Goal: Task Accomplishment & Management: Use online tool/utility

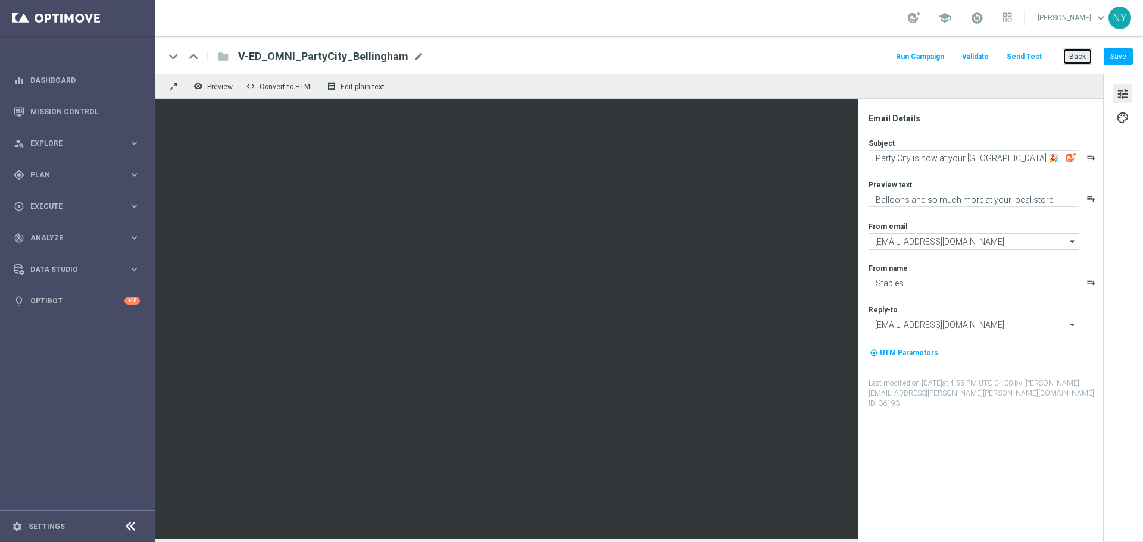
click at [1075, 58] on button "Back" at bounding box center [1078, 56] width 30 height 17
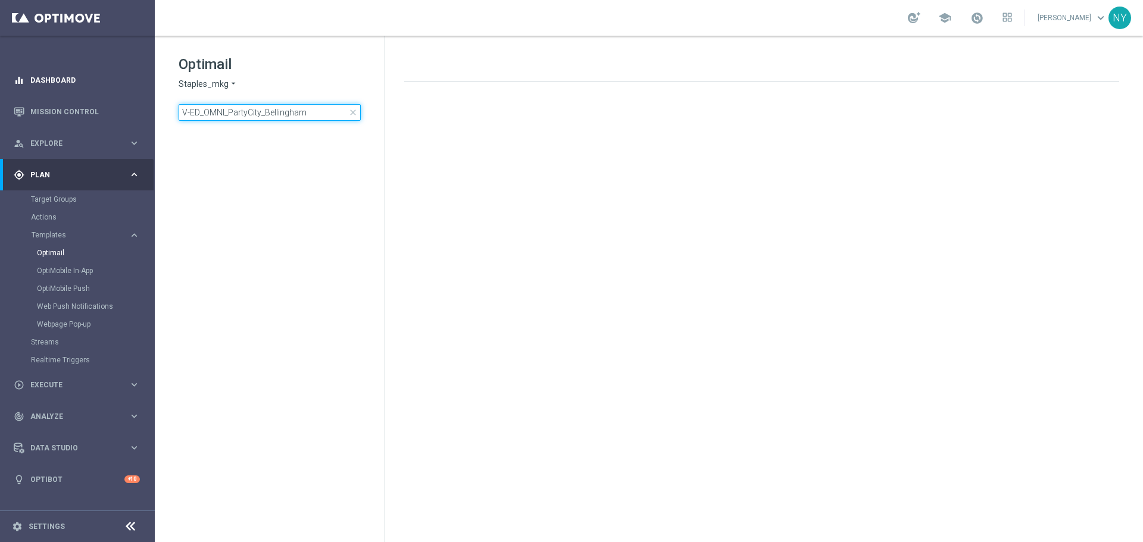
drag, startPoint x: 335, startPoint y: 114, endPoint x: 45, endPoint y: 89, distance: 291.0
click at [45, 89] on main "equalizer Dashboard Mission Control" at bounding box center [571, 271] width 1143 height 542
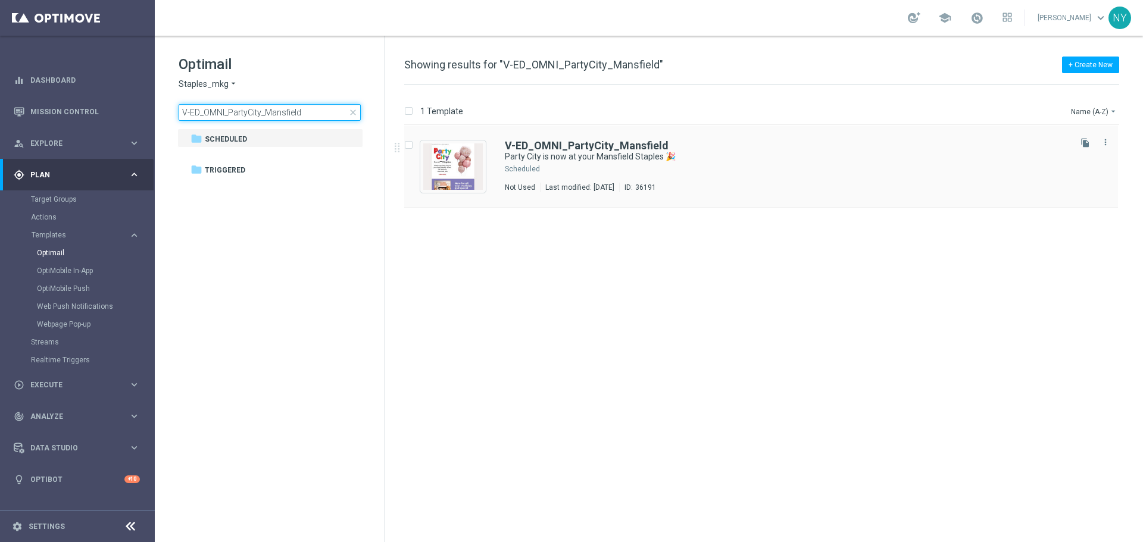
type input "V-ED_OMNI_PartyCity_Mansfield"
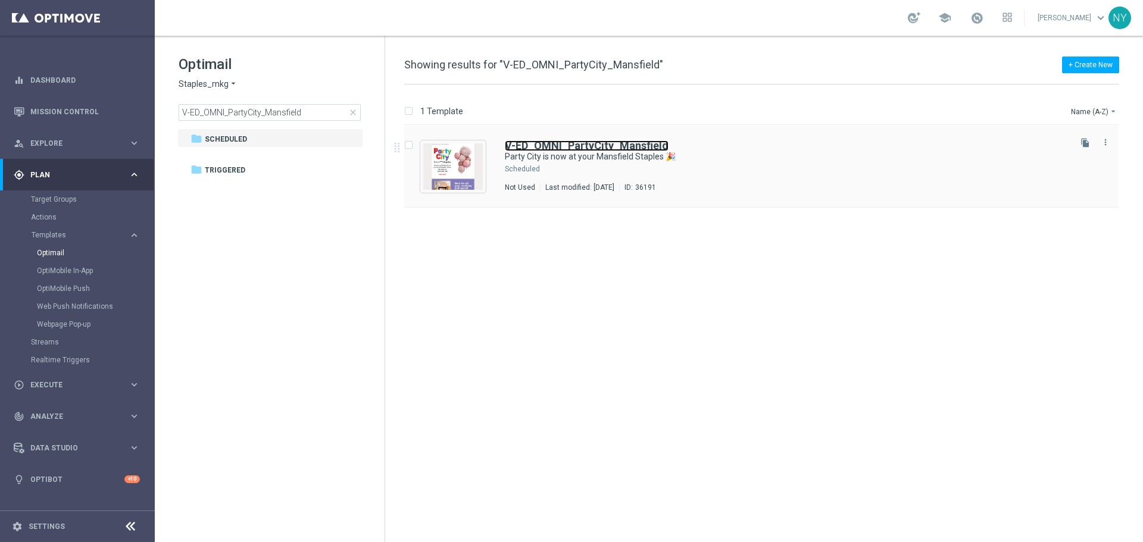
click at [624, 148] on b "V-ED_OMNI_PartyCity_Mansfield" at bounding box center [587, 145] width 164 height 13
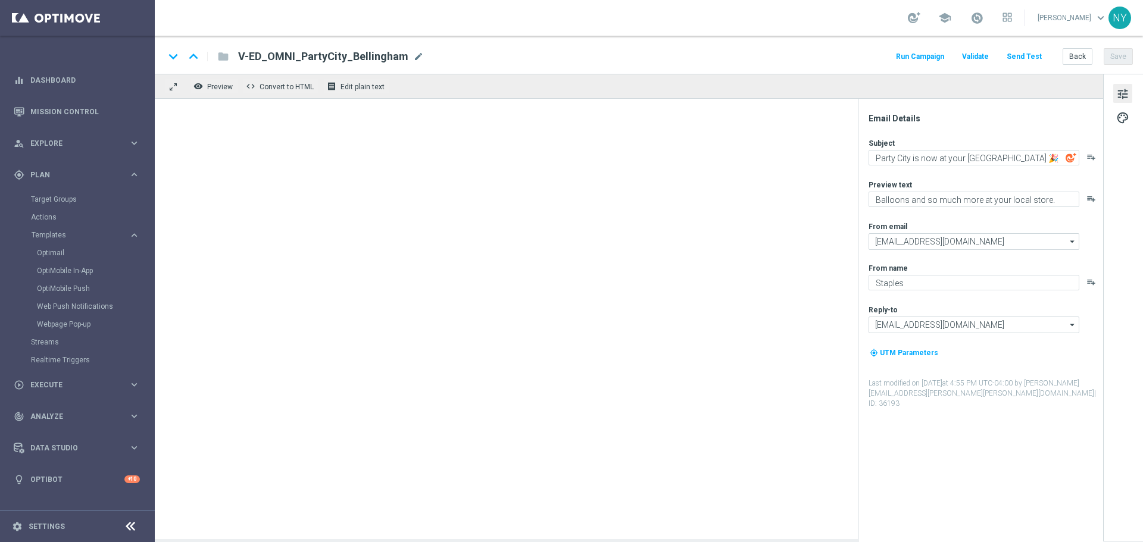
type textarea "Party City is now at your Mansfield Staples 🎉"
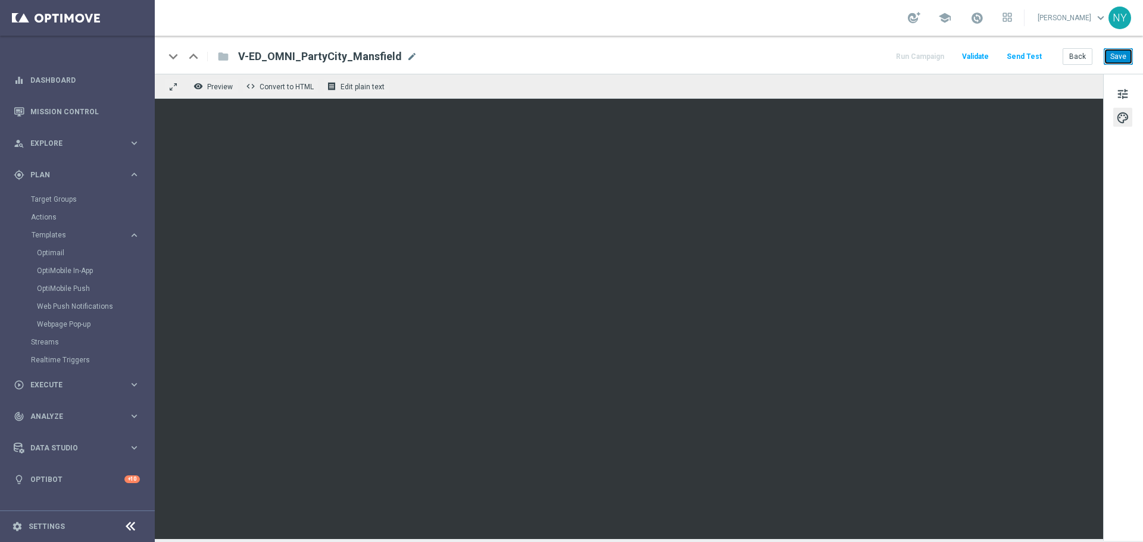
click at [1121, 55] on button "Save" at bounding box center [1118, 56] width 29 height 17
click at [1022, 55] on button "Send Test" at bounding box center [1024, 57] width 39 height 16
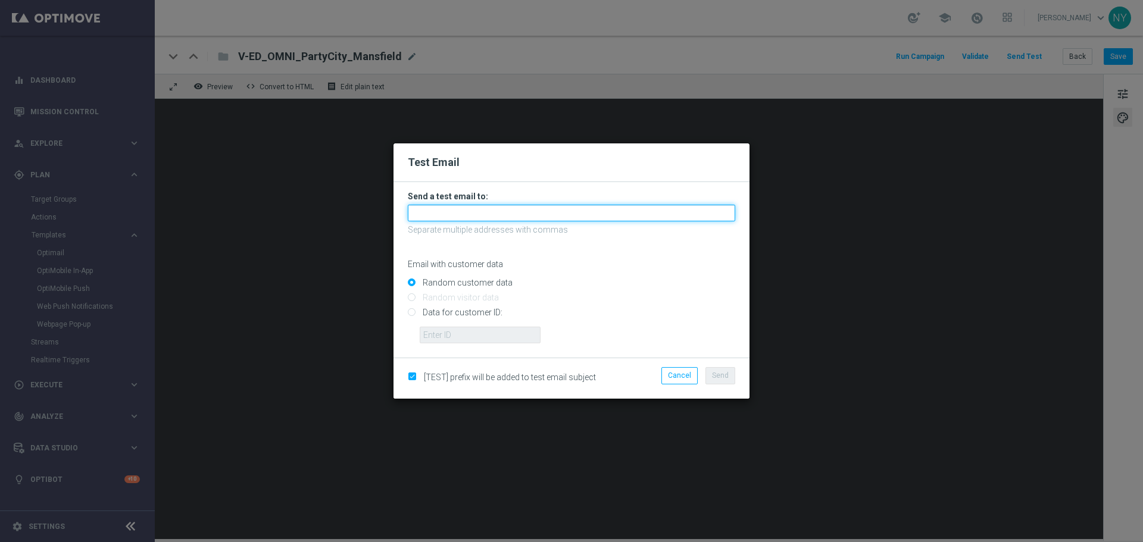
click at [572, 212] on input "text" at bounding box center [571, 213] width 327 height 17
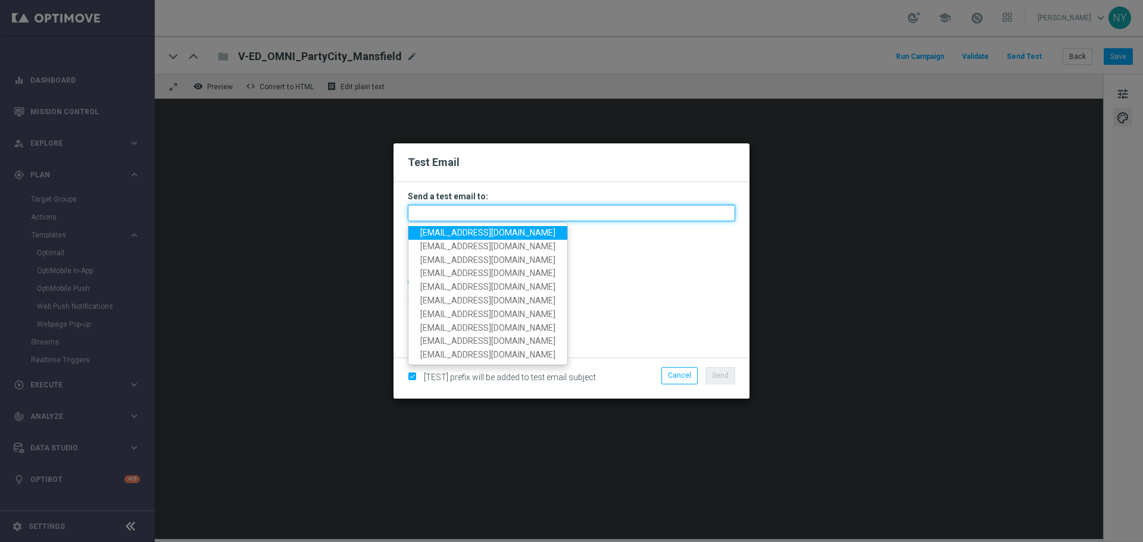
paste input "[EMAIL_ADDRESS][DOMAIN_NAME]"
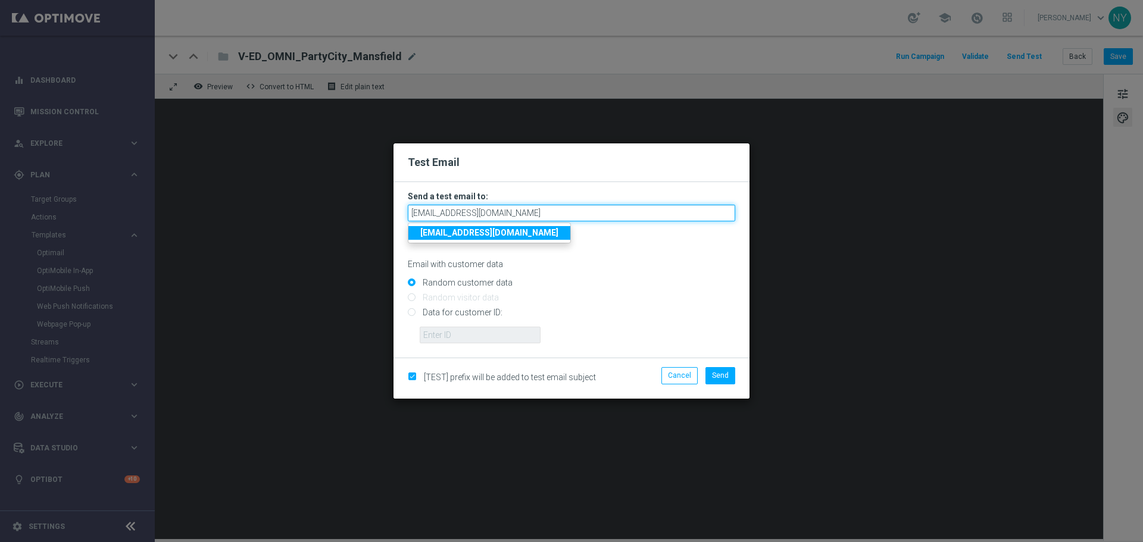
type input "[EMAIL_ADDRESS][DOMAIN_NAME]"
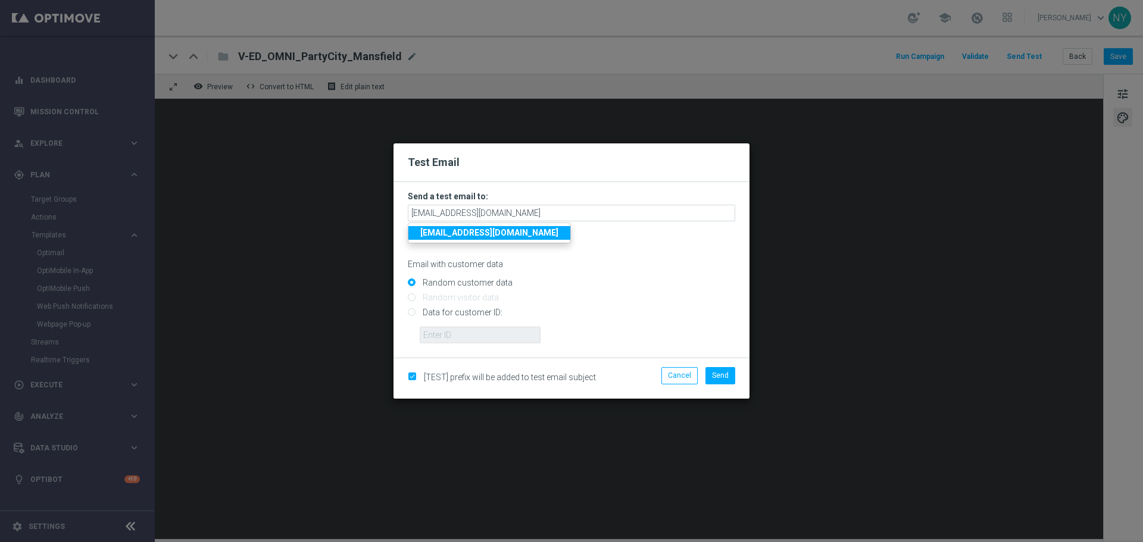
click at [413, 313] on input "Data for customer ID:" at bounding box center [571, 318] width 327 height 17
radio input "true"
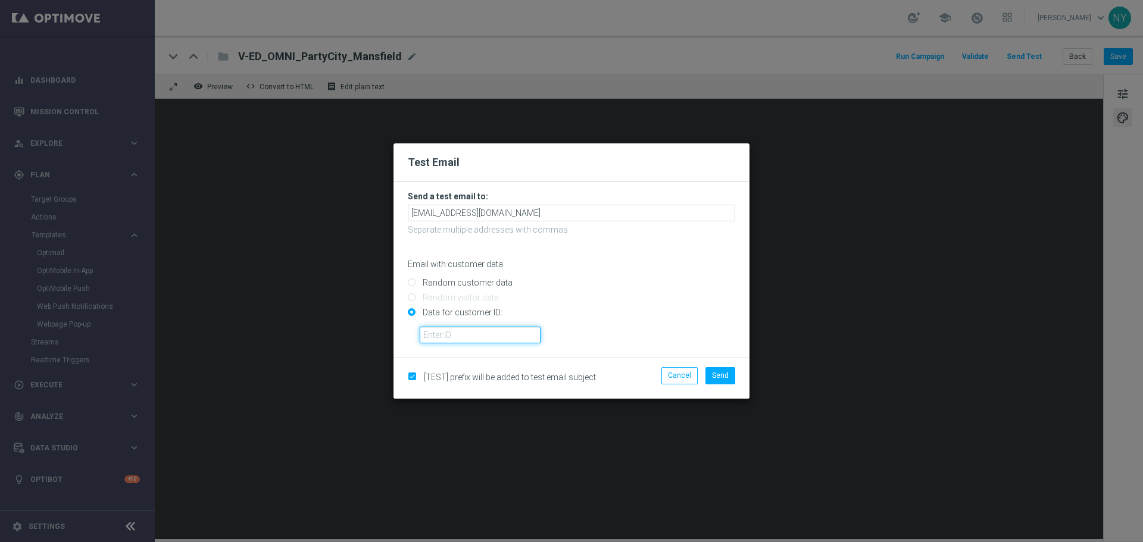
click at [454, 338] on input "text" at bounding box center [480, 335] width 121 height 17
paste input "10000006208"
type input "10000006208"
click at [719, 373] on span "Send" at bounding box center [720, 376] width 17 height 8
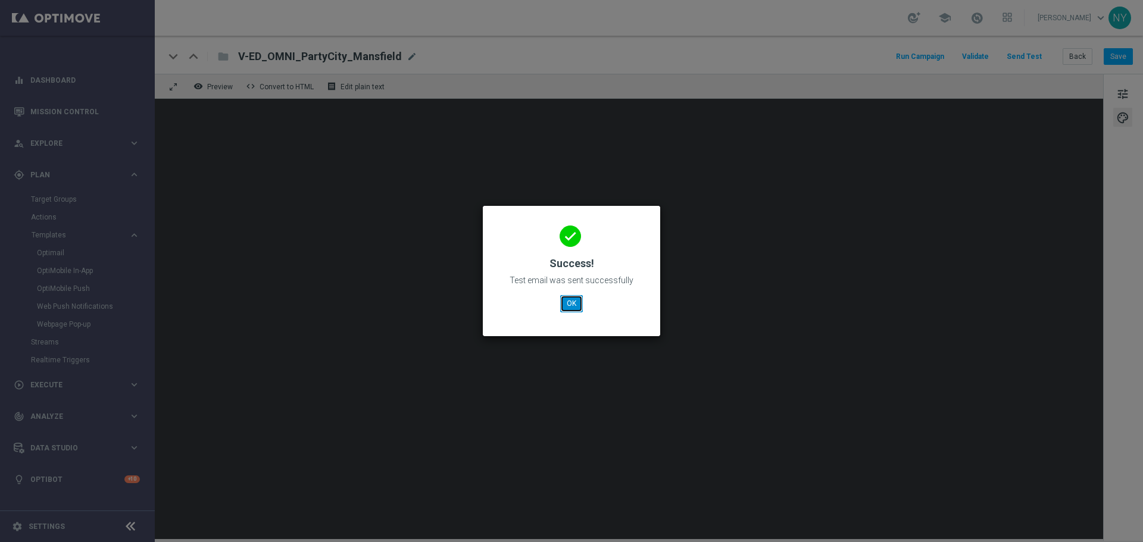
click at [573, 302] on button "OK" at bounding box center [571, 303] width 23 height 17
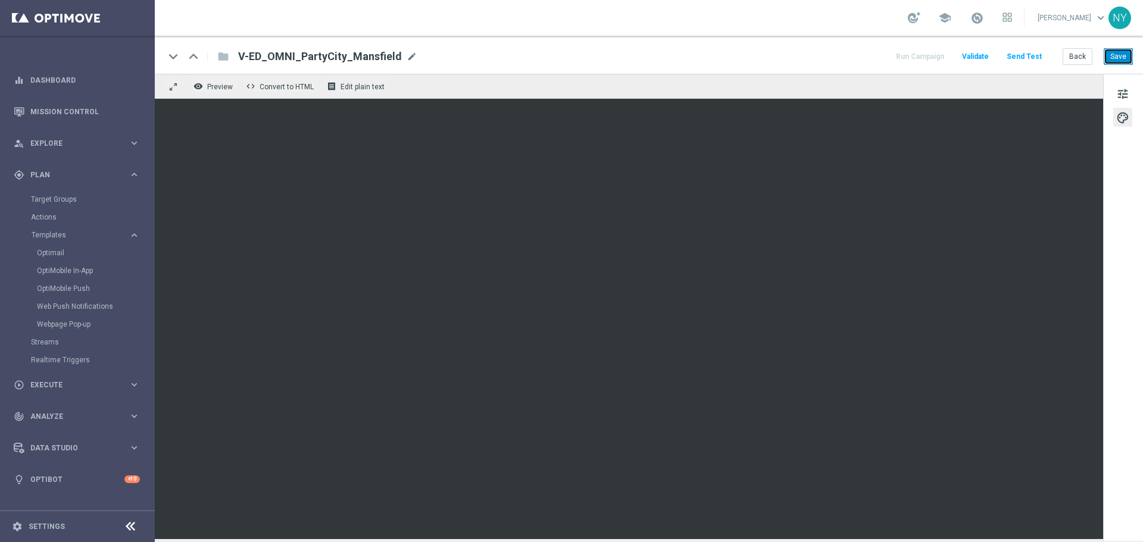
click at [1115, 57] on button "Save" at bounding box center [1118, 56] width 29 height 17
click at [1028, 57] on button "Send Test" at bounding box center [1024, 57] width 39 height 16
click at [1013, 57] on button "Send Test" at bounding box center [1024, 57] width 39 height 16
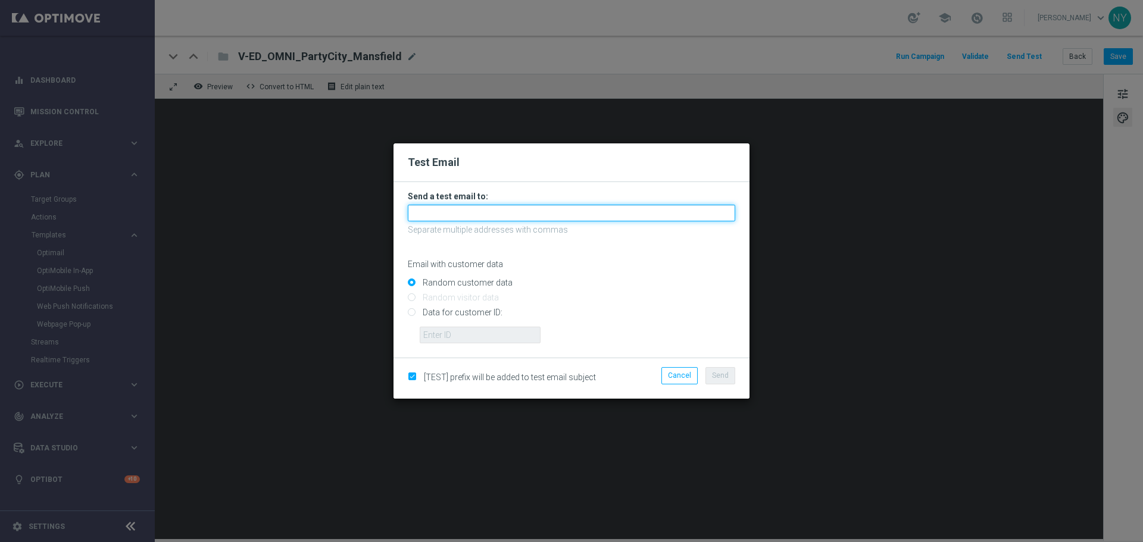
click at [491, 217] on input "text" at bounding box center [571, 213] width 327 height 17
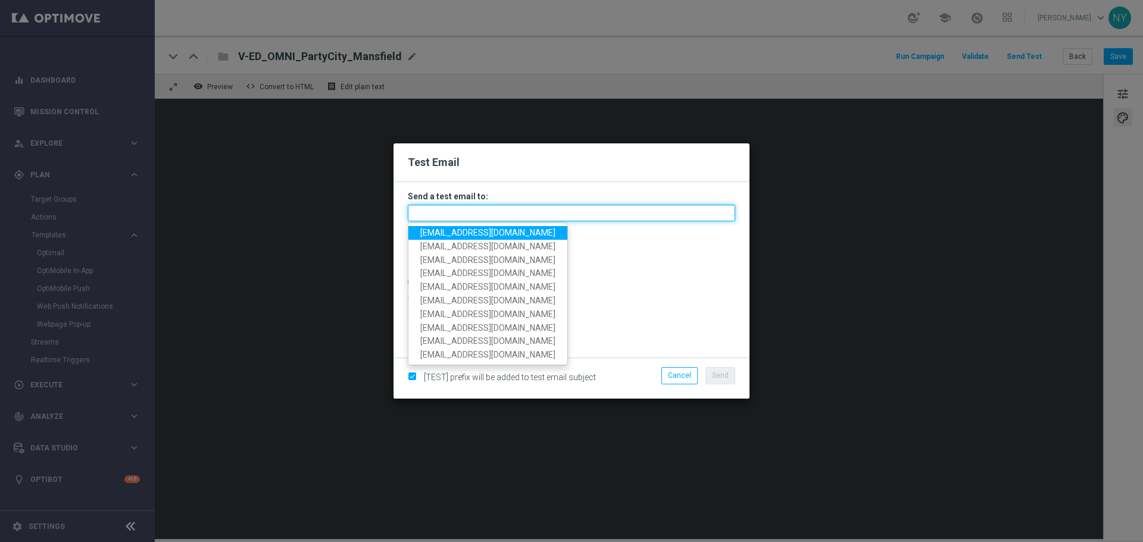
paste input "[EMAIL_ADDRESS][DOMAIN_NAME]"
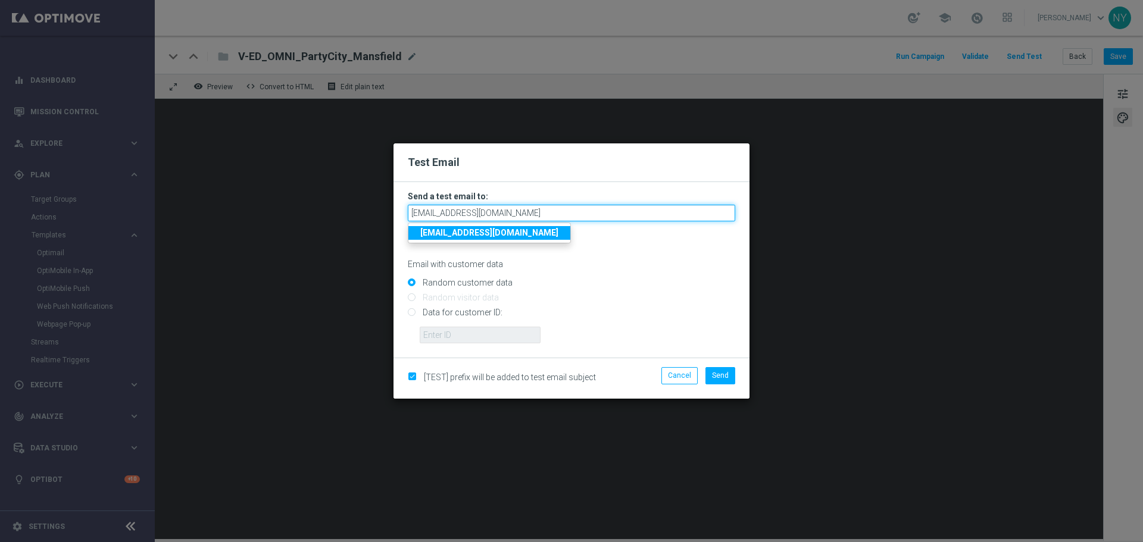
type input "[EMAIL_ADDRESS][DOMAIN_NAME]"
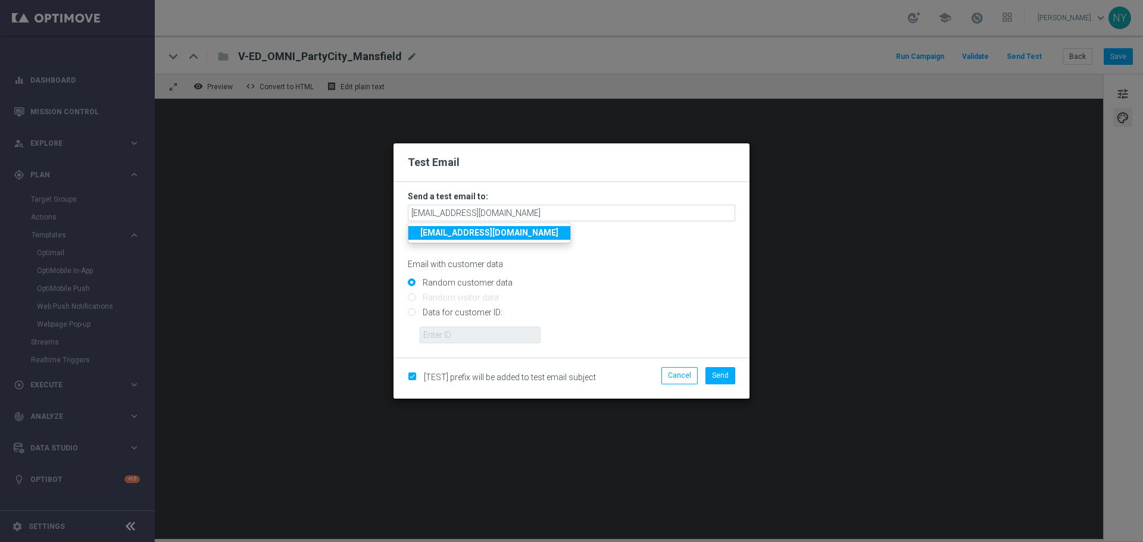
click at [411, 312] on input "Data for customer ID:" at bounding box center [571, 318] width 327 height 17
radio input "true"
click at [439, 333] on input "text" at bounding box center [480, 335] width 121 height 17
click at [457, 335] on input "text" at bounding box center [480, 335] width 121 height 17
paste input "10000006208"
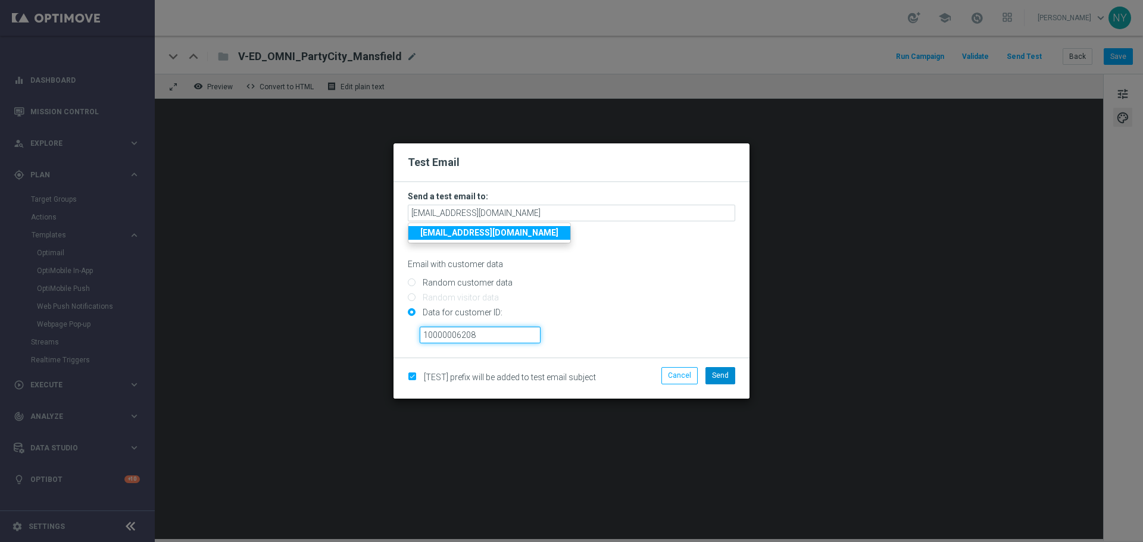
type input "10000006208"
click at [726, 378] on span "Send" at bounding box center [720, 376] width 17 height 8
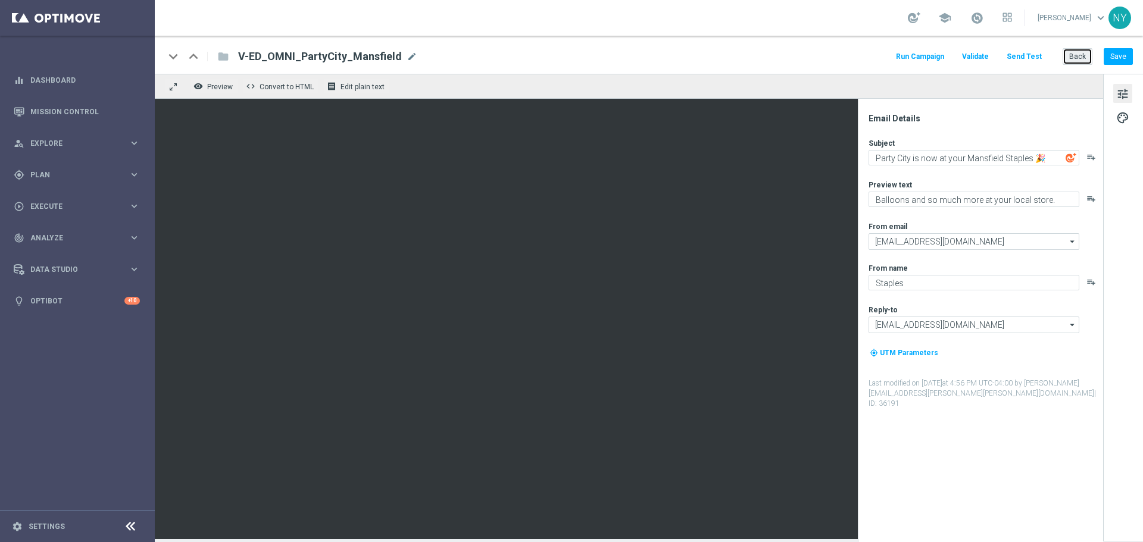
click at [1075, 52] on button "Back" at bounding box center [1078, 56] width 30 height 17
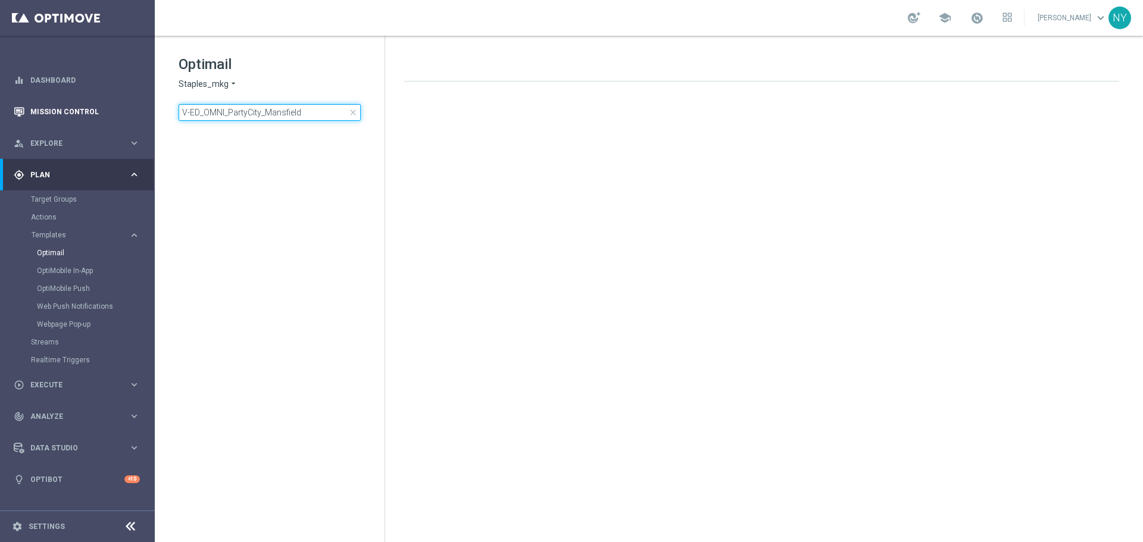
drag, startPoint x: 321, startPoint y: 120, endPoint x: 104, endPoint y: 110, distance: 217.0
click at [104, 110] on main "equalizer Dashboard Mission Control" at bounding box center [571, 271] width 1143 height 542
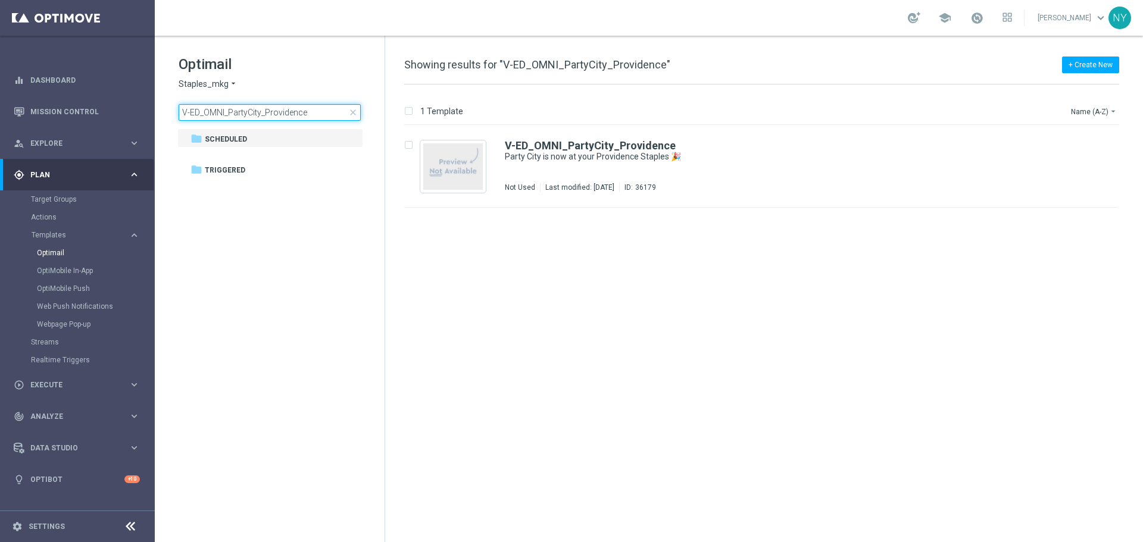
type input "V-ED_OMNI_PartyCity_Providence"
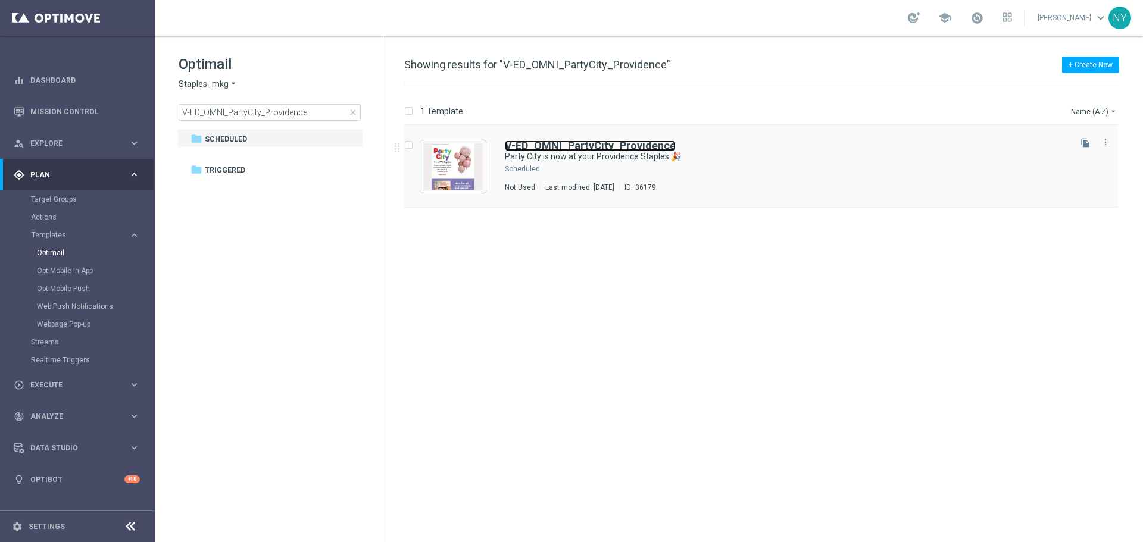
click at [585, 142] on b "V-ED_OMNI_PartyCity_Providence" at bounding box center [590, 145] width 171 height 13
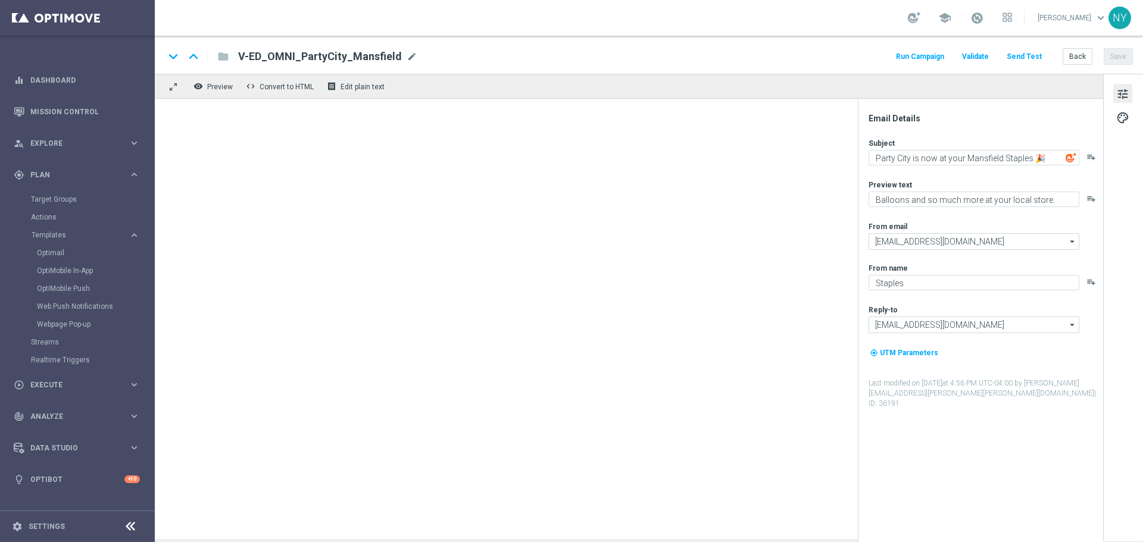
type textarea "Party City is now at your Providence Staples 🎉"
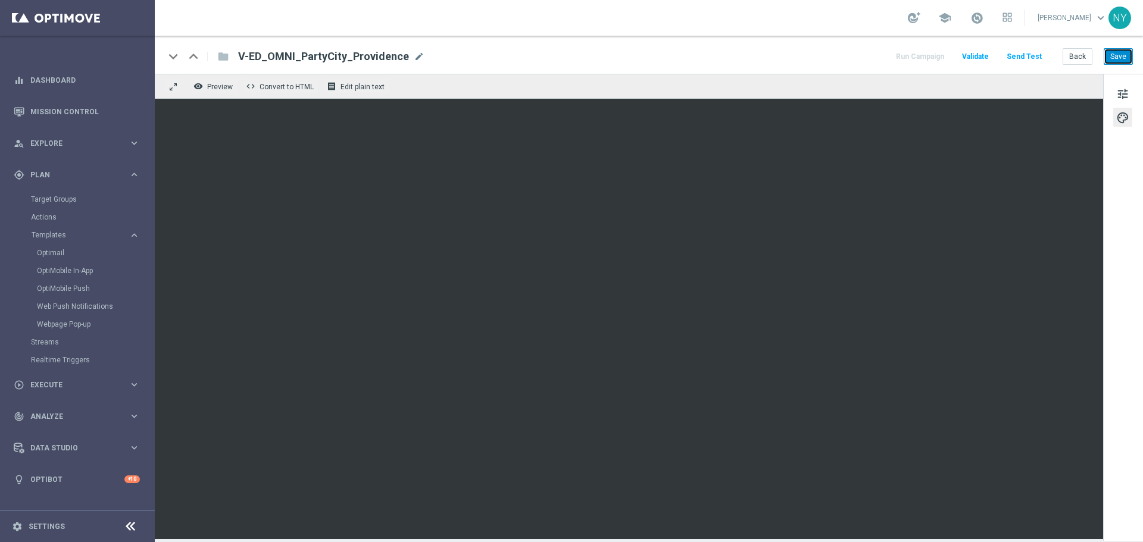
click at [1113, 58] on button "Save" at bounding box center [1118, 56] width 29 height 17
click at [1029, 52] on button "Send Test" at bounding box center [1024, 57] width 39 height 16
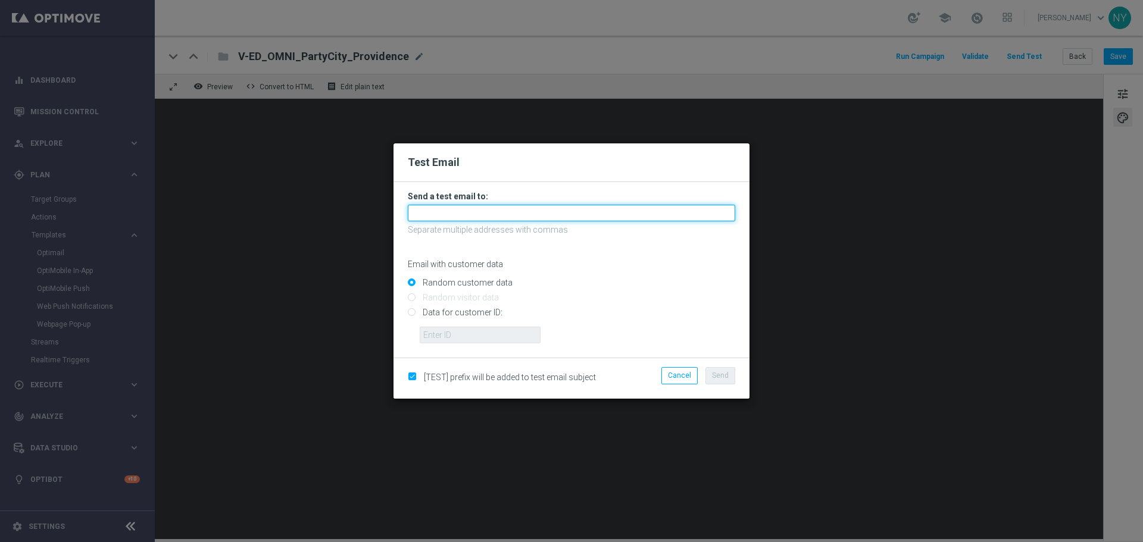
click at [460, 215] on input "text" at bounding box center [571, 213] width 327 height 17
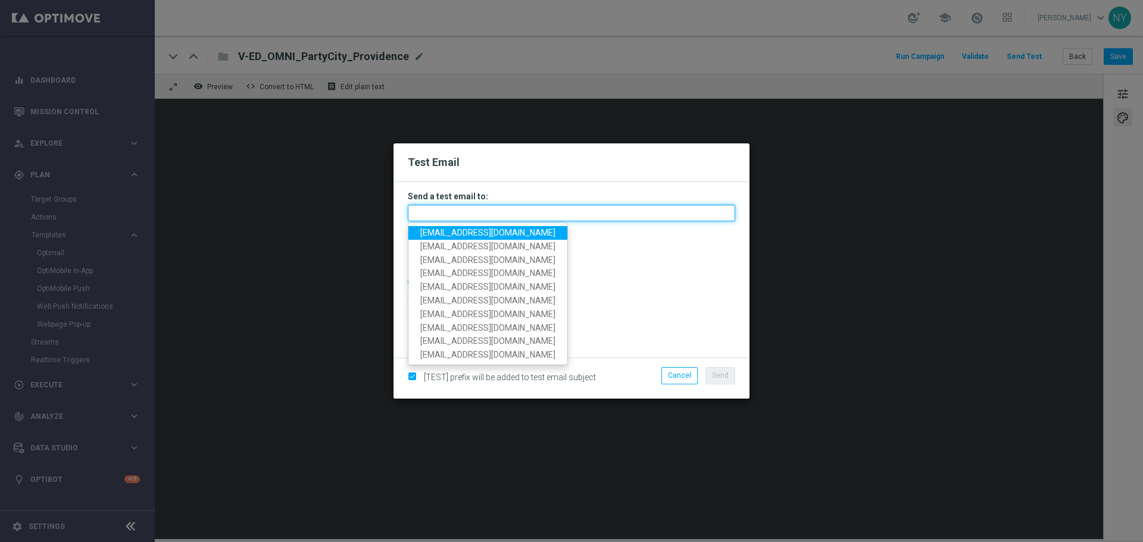
paste input "[EMAIL_ADDRESS][DOMAIN_NAME]"
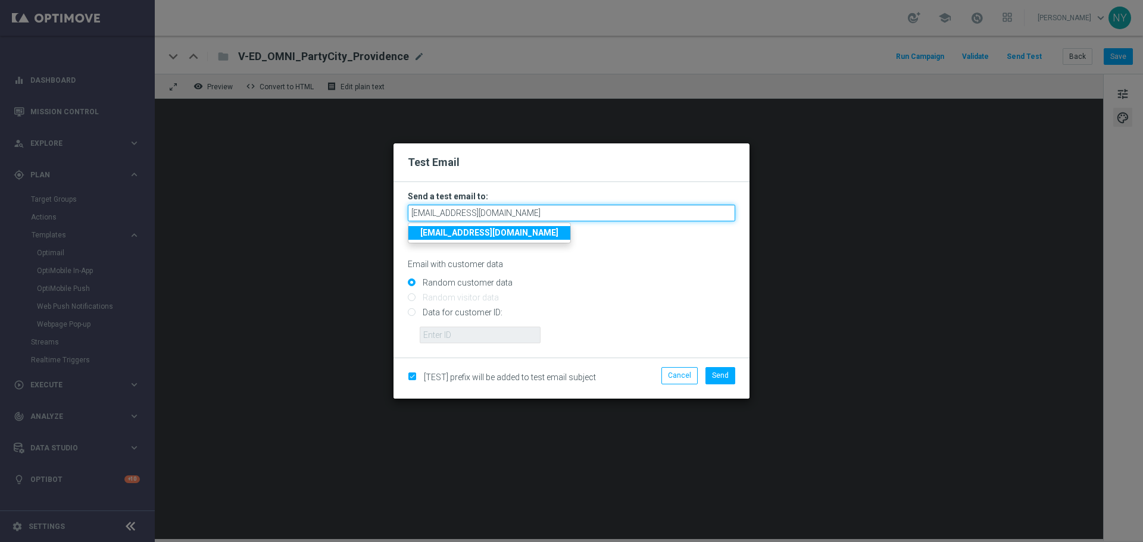
type input "[EMAIL_ADDRESS][DOMAIN_NAME]"
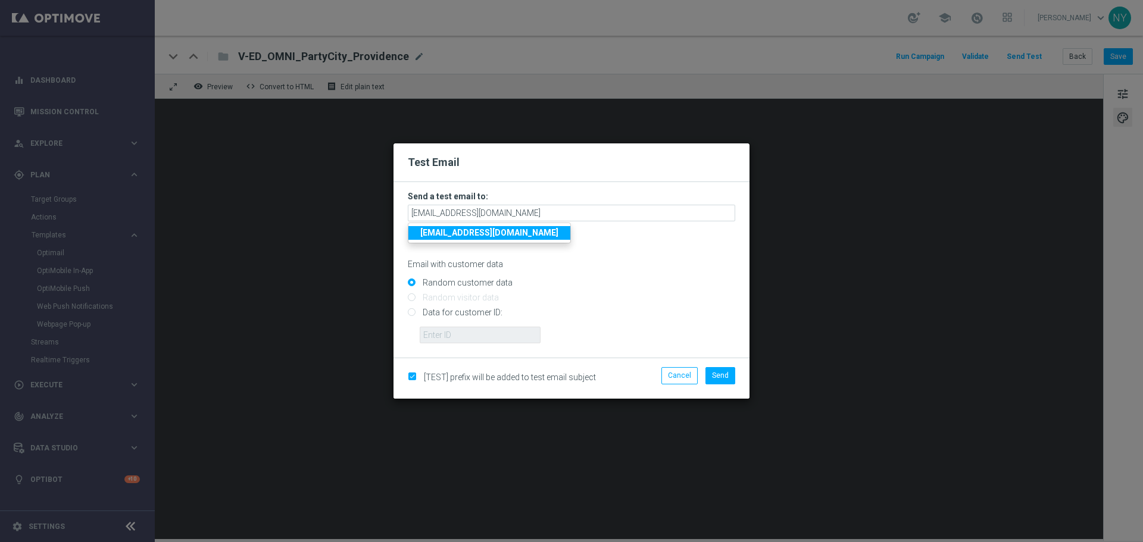
click at [607, 272] on form "Send a test email to: neilyetts3-bfgfo@litmusemail.com neilyetts3-bfgfo@litmuse…" at bounding box center [571, 267] width 327 height 152
click at [410, 313] on input "Data for customer ID:" at bounding box center [571, 318] width 327 height 17
radio input "true"
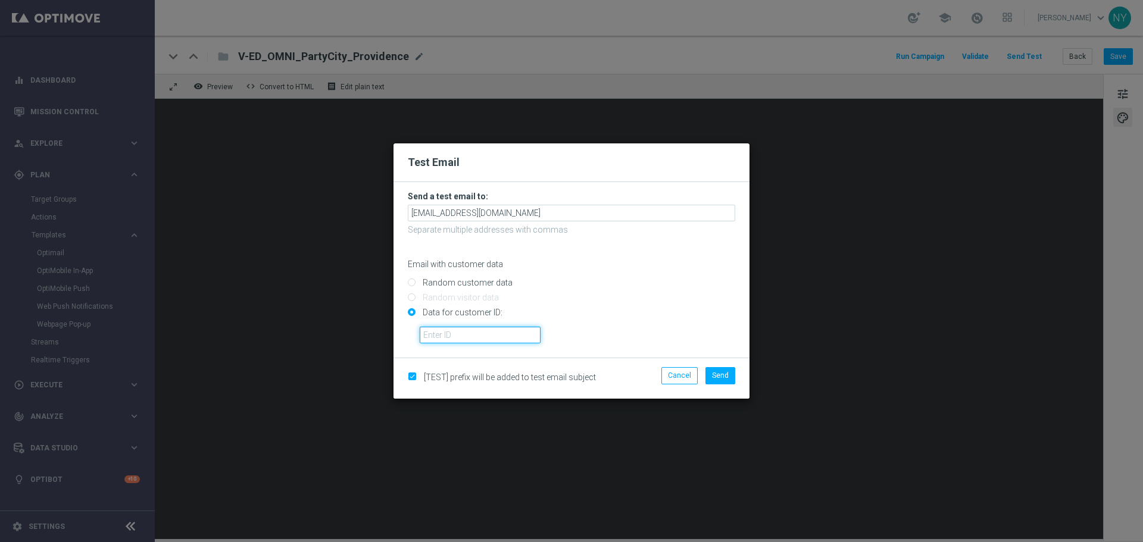
click at [435, 333] on input "text" at bounding box center [480, 335] width 121 height 17
click at [479, 335] on input "text" at bounding box center [480, 335] width 121 height 17
paste input "10000006208"
type input "10000006208"
click at [719, 376] on span "Send" at bounding box center [720, 376] width 17 height 8
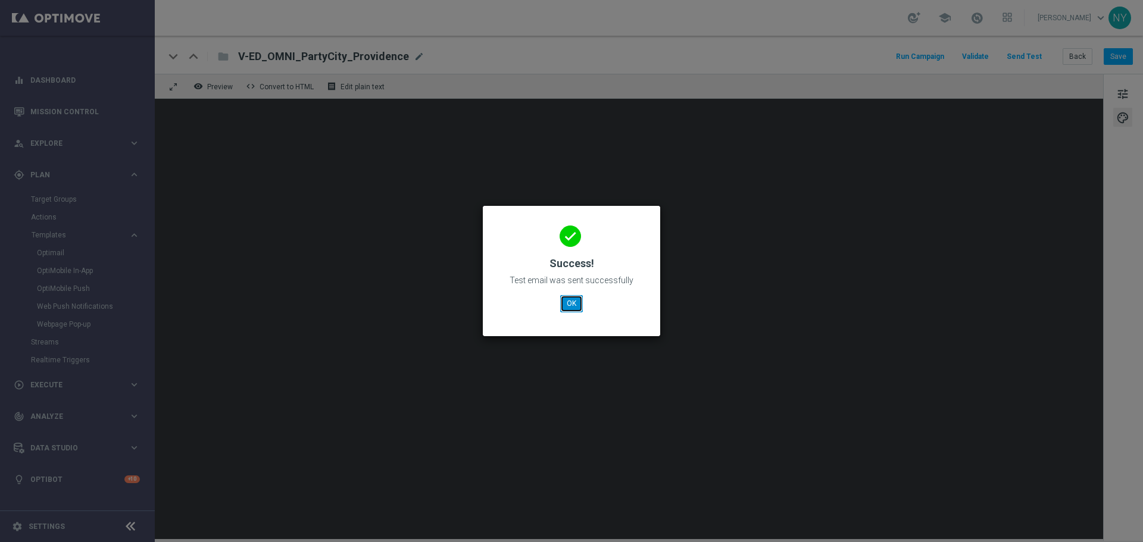
click at [570, 311] on button "OK" at bounding box center [571, 303] width 23 height 17
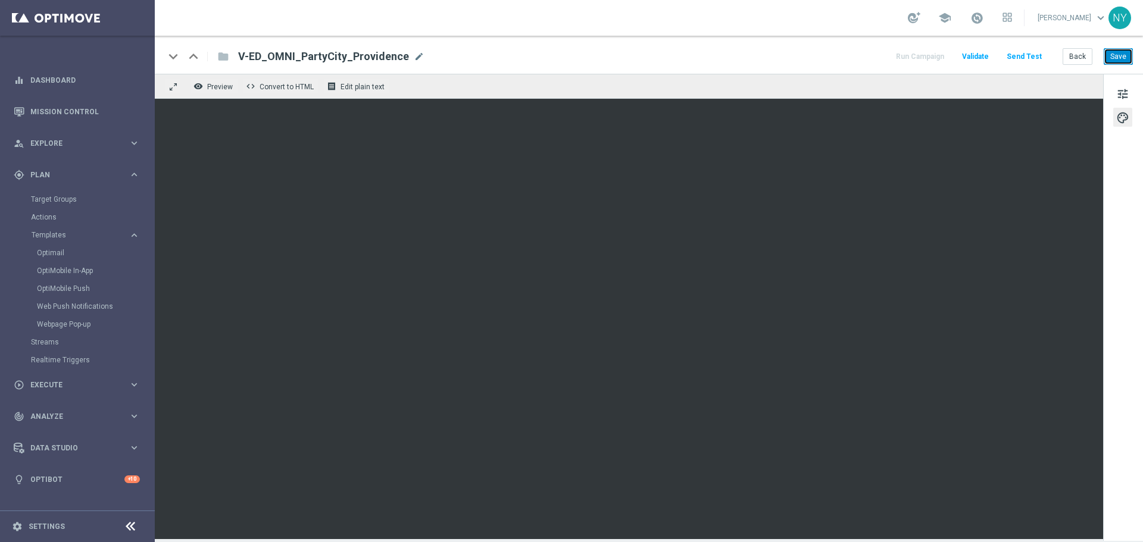
click at [1124, 58] on button "Save" at bounding box center [1118, 56] width 29 height 17
click at [1025, 56] on button "Send Test" at bounding box center [1024, 57] width 39 height 16
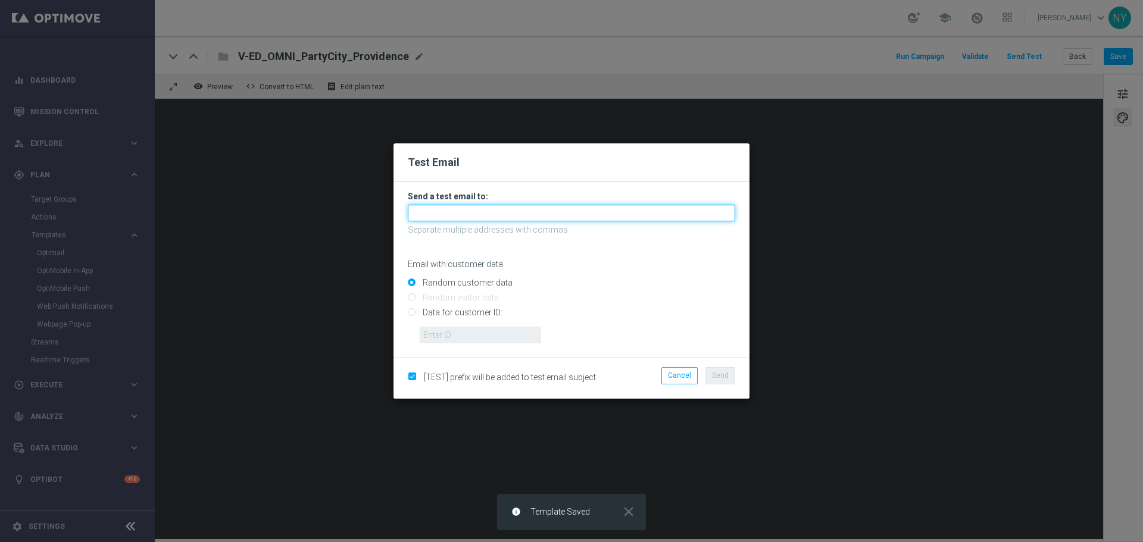
click at [432, 214] on input "text" at bounding box center [571, 213] width 327 height 17
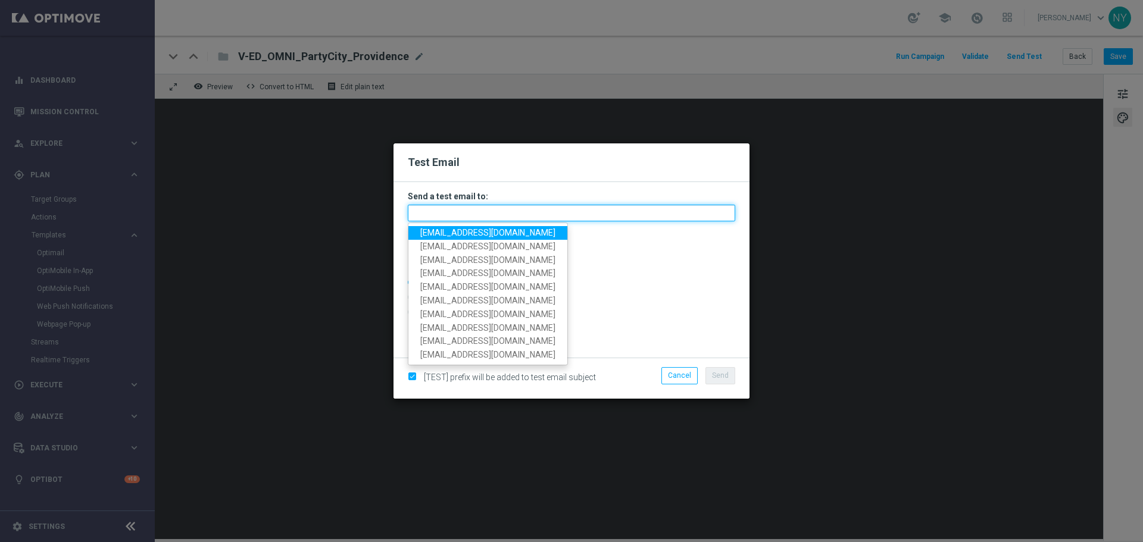
click at [469, 211] on input "text" at bounding box center [571, 213] width 327 height 17
paste input "[EMAIL_ADDRESS][DOMAIN_NAME]"
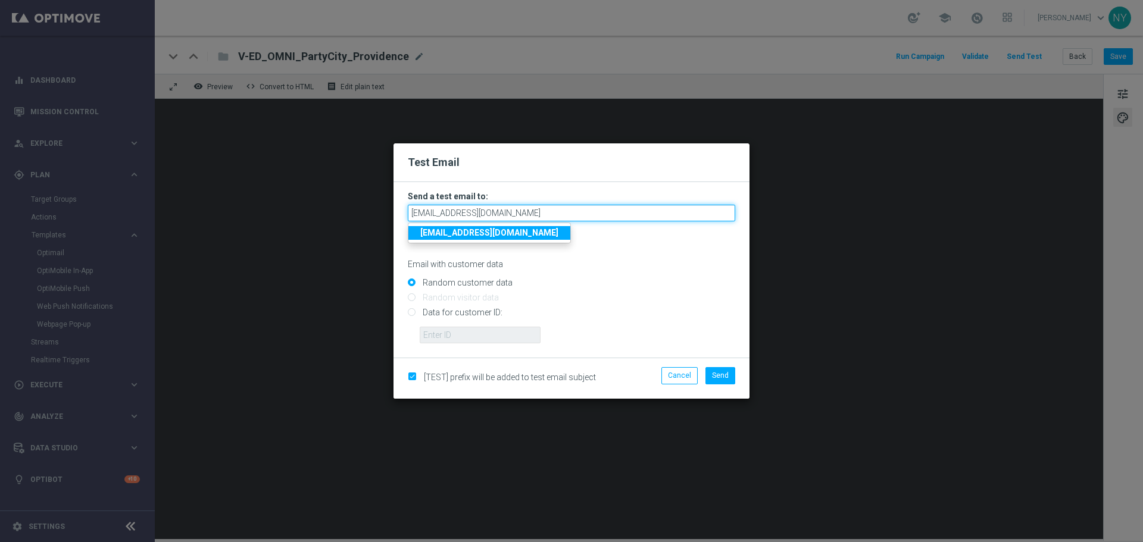
type input "[EMAIL_ADDRESS][DOMAIN_NAME]"
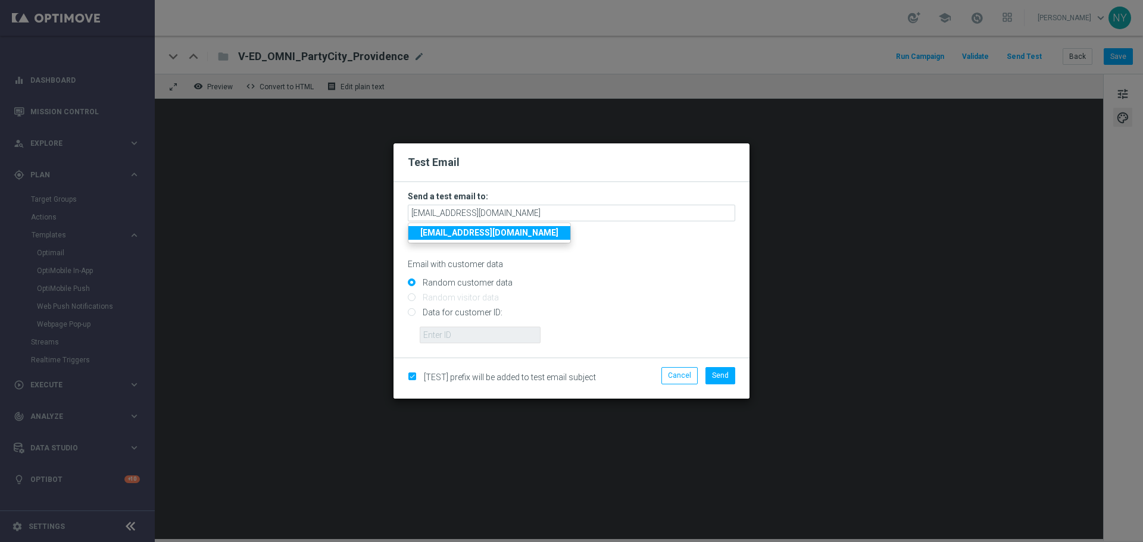
click at [678, 280] on input "Random customer data" at bounding box center [571, 287] width 327 height 17
click at [411, 310] on input "Data for customer ID:" at bounding box center [571, 318] width 327 height 17
radio input "true"
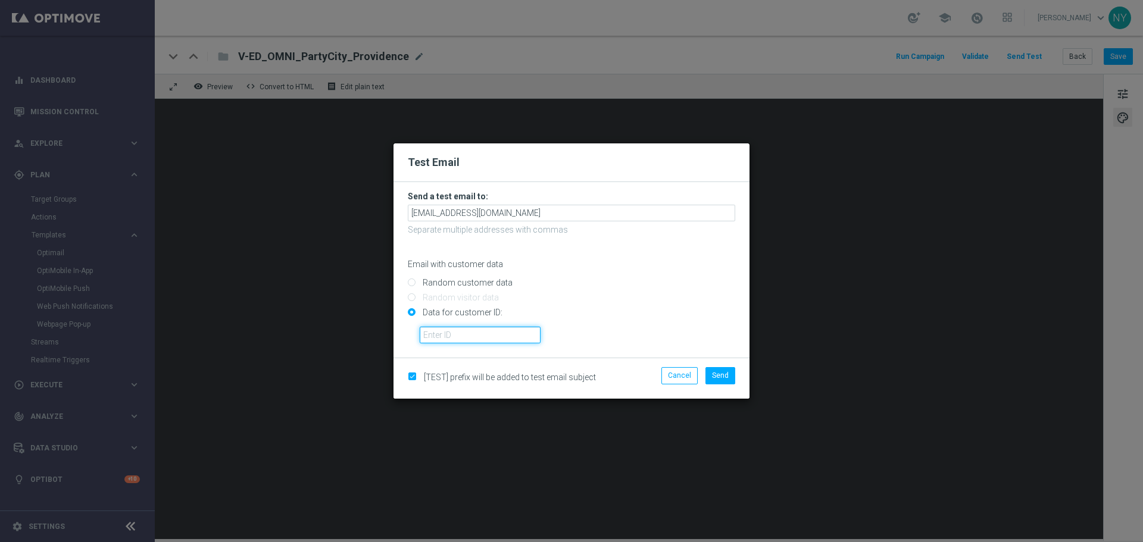
click at [464, 336] on input "text" at bounding box center [480, 335] width 121 height 17
paste input "10000006208"
type input "10000006208"
click at [724, 370] on button "Send" at bounding box center [721, 375] width 30 height 17
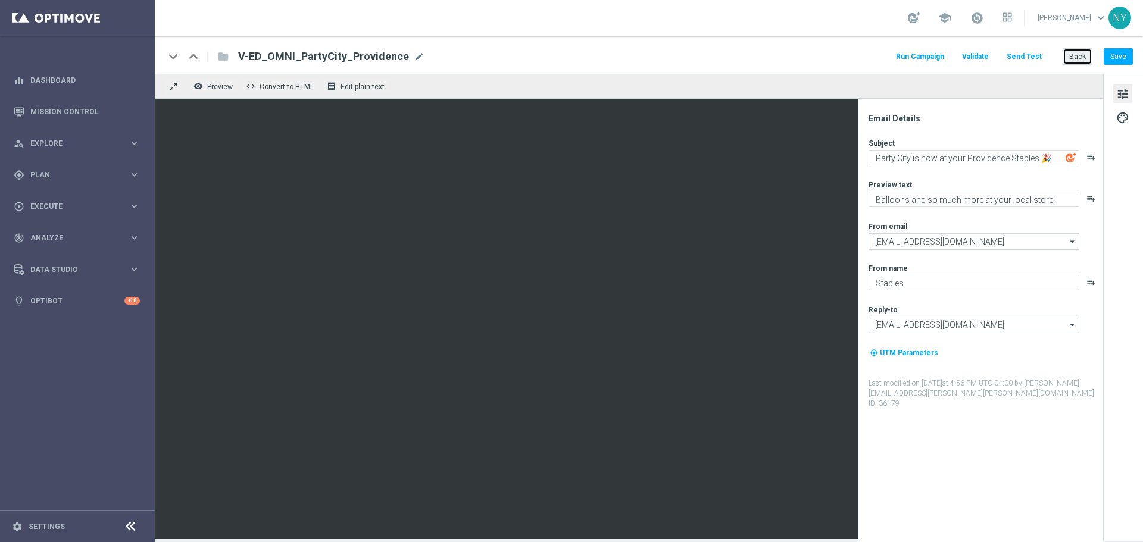
click at [1087, 55] on button "Back" at bounding box center [1078, 56] width 30 height 17
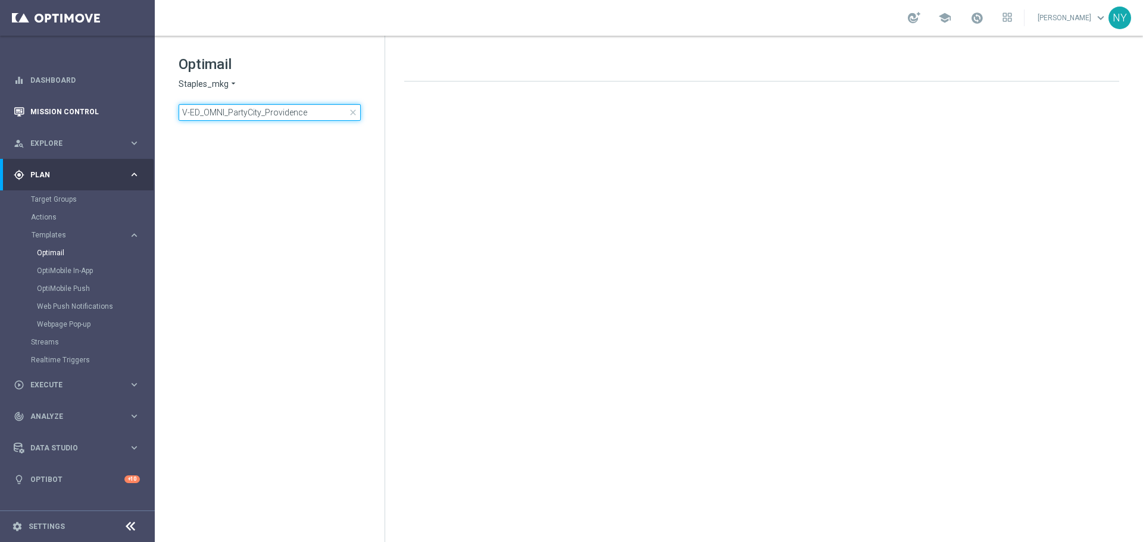
drag, startPoint x: 306, startPoint y: 112, endPoint x: 29, endPoint y: 104, distance: 277.6
click at [30, 103] on main "equalizer Dashboard Mission Control" at bounding box center [571, 271] width 1143 height 542
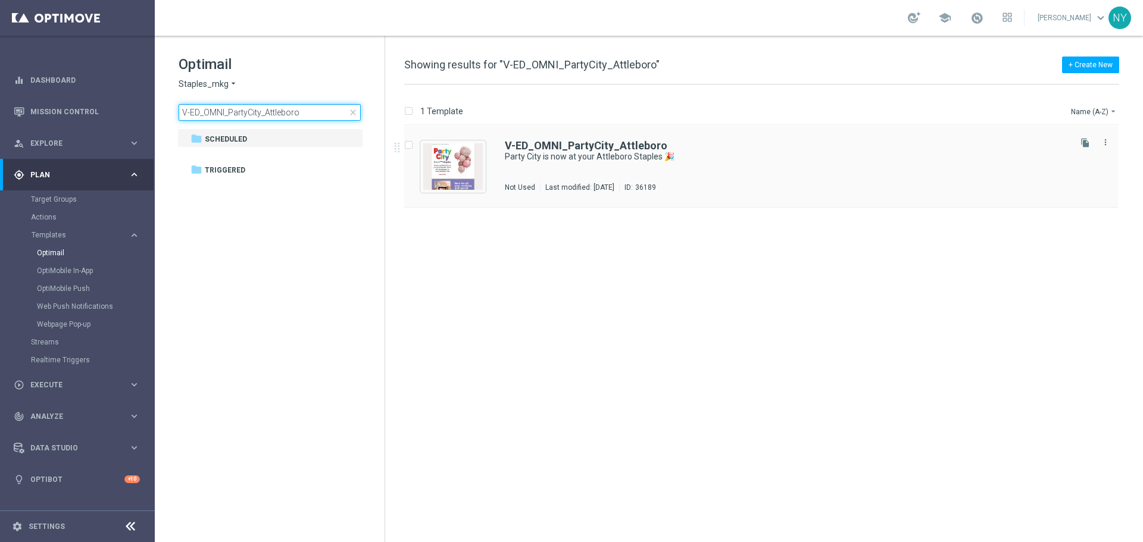
type input "V-ED_OMNI_PartyCity_Attleboro"
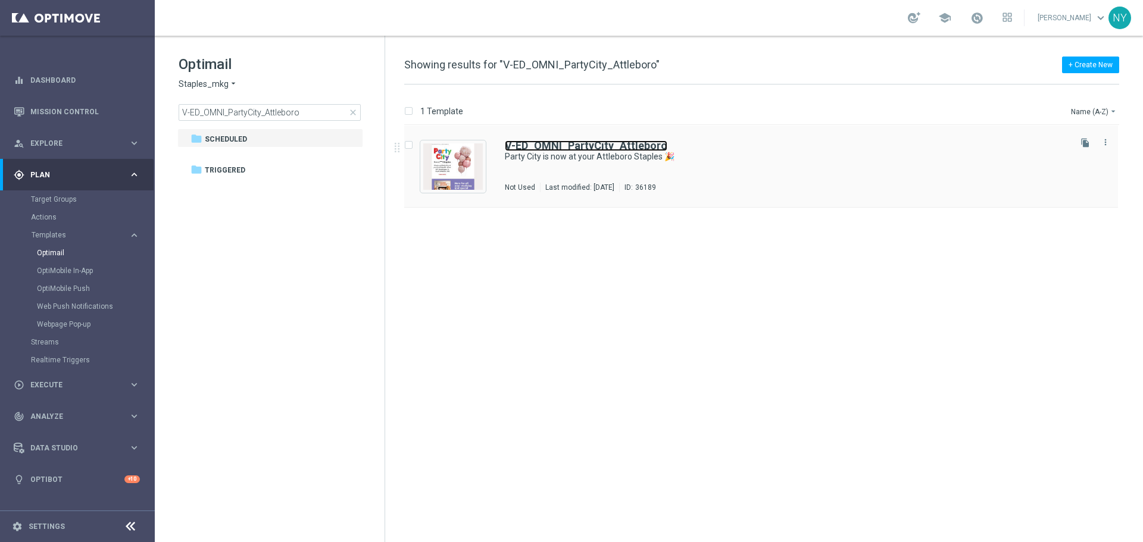
click at [553, 143] on b "V-ED_OMNI_PartyCity_Attleboro" at bounding box center [586, 145] width 163 height 13
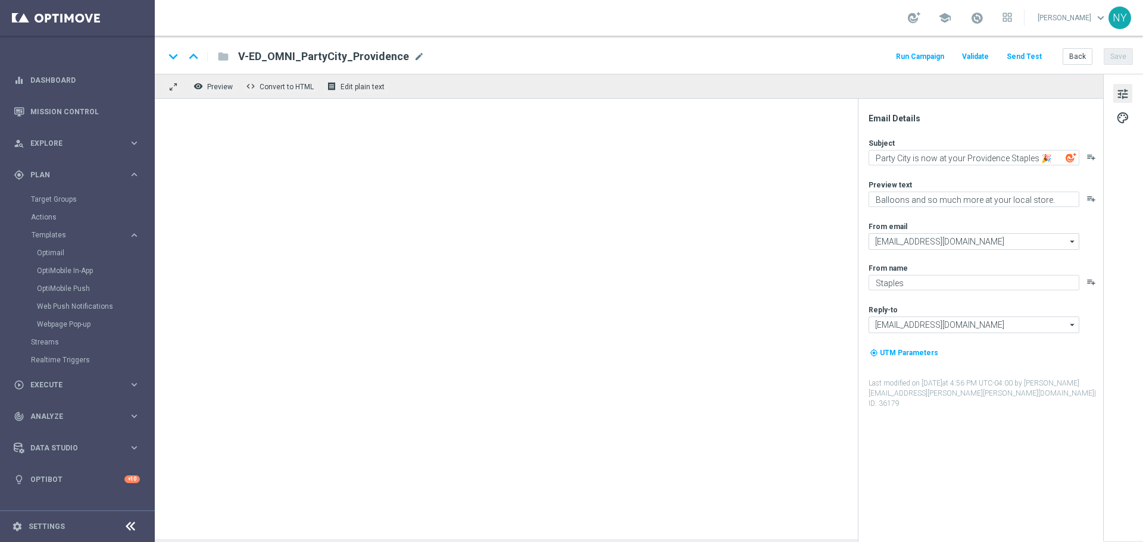
type textarea "Party City is now at your Attleboro Staples 🎉"
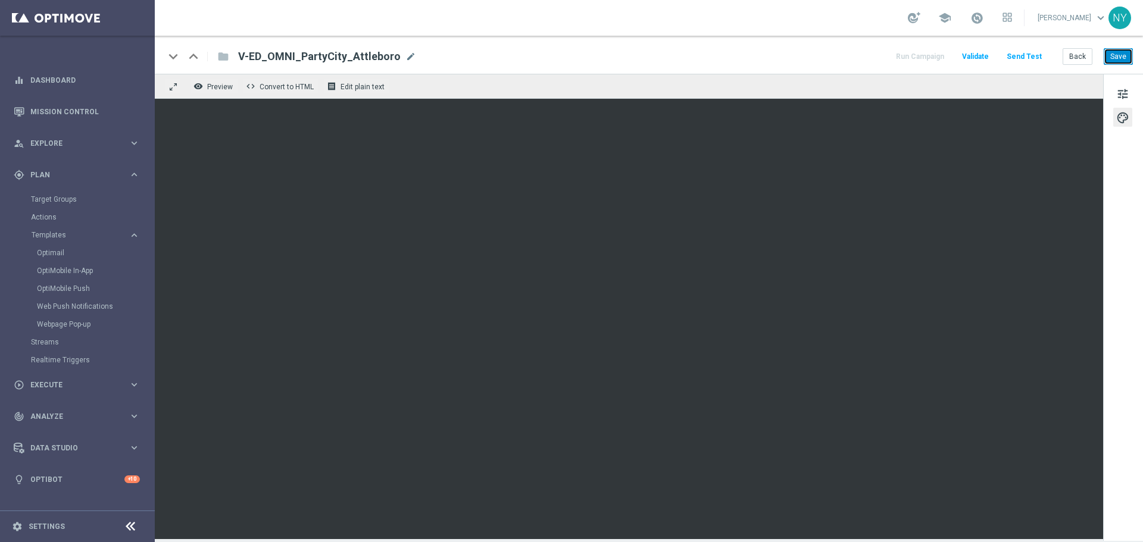
click at [1125, 53] on button "Save" at bounding box center [1118, 56] width 29 height 17
click at [1028, 51] on button "Send Test" at bounding box center [1024, 57] width 39 height 16
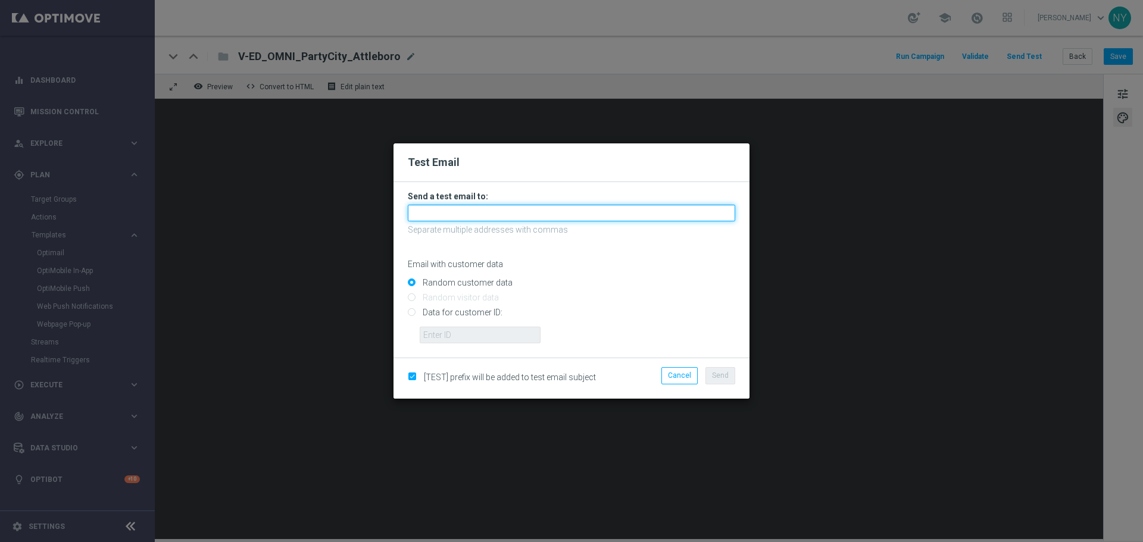
click at [445, 212] on input "text" at bounding box center [571, 213] width 327 height 17
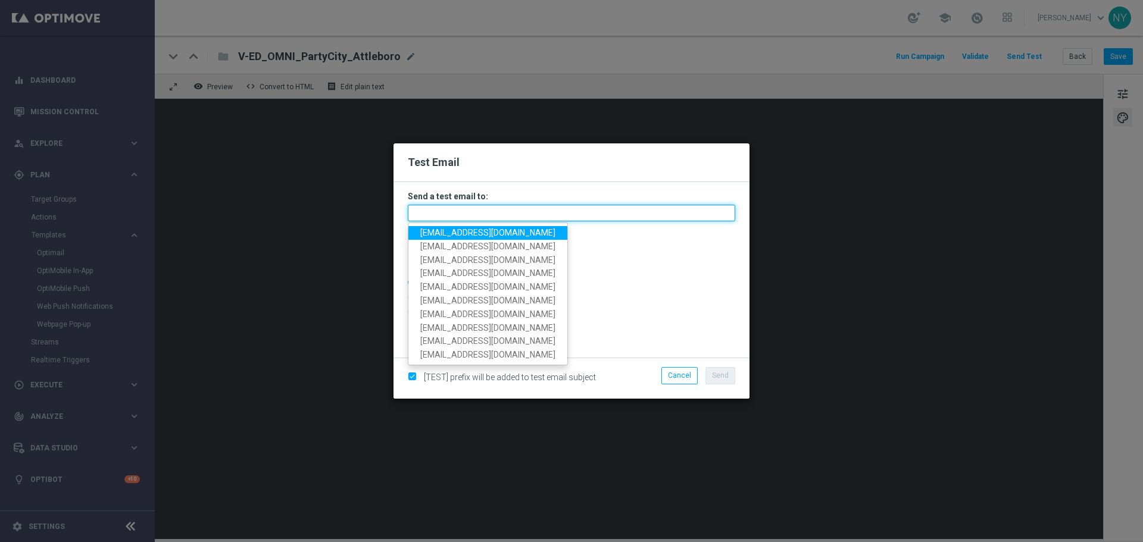
paste input "[EMAIL_ADDRESS][DOMAIN_NAME]"
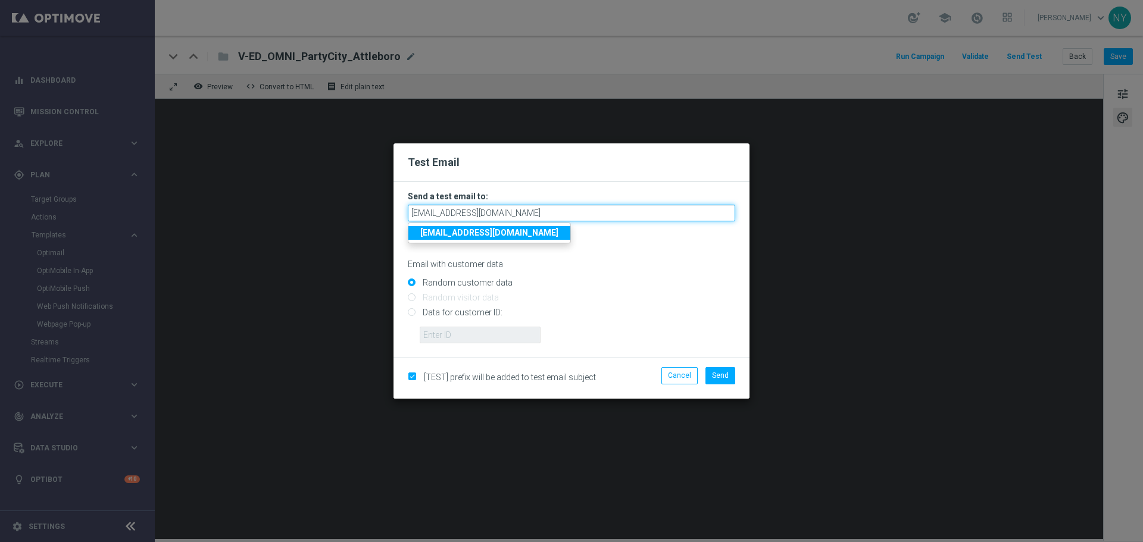
type input "[EMAIL_ADDRESS][DOMAIN_NAME]"
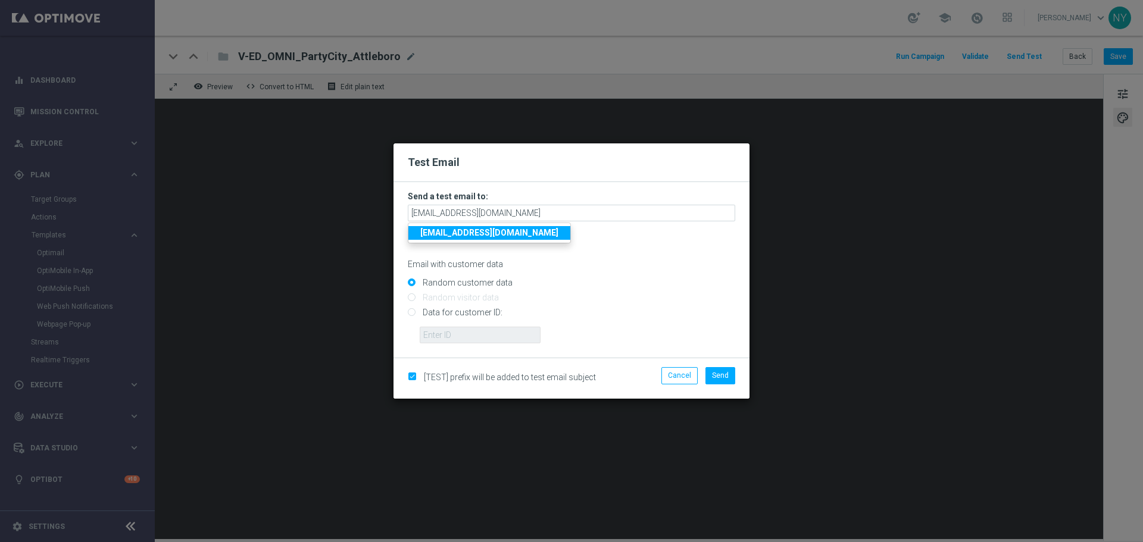
click at [413, 315] on input "Data for customer ID:" at bounding box center [571, 318] width 327 height 17
radio input "true"
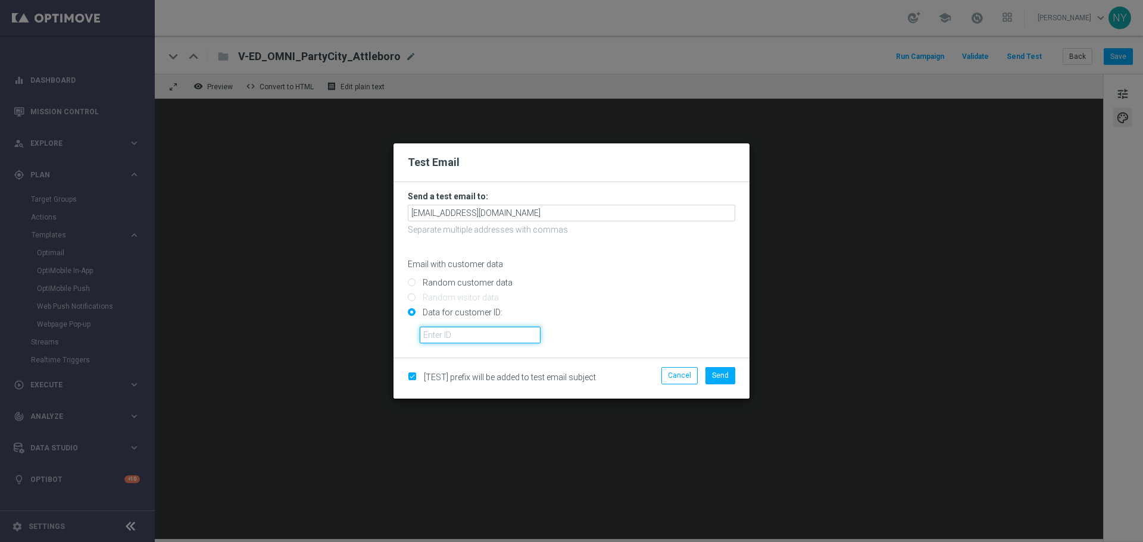
click at [436, 333] on input "text" at bounding box center [480, 335] width 121 height 17
click at [455, 335] on input "text" at bounding box center [480, 335] width 121 height 17
paste input "10000006208"
type input "10000006208"
click at [716, 376] on span "Send" at bounding box center [720, 376] width 17 height 8
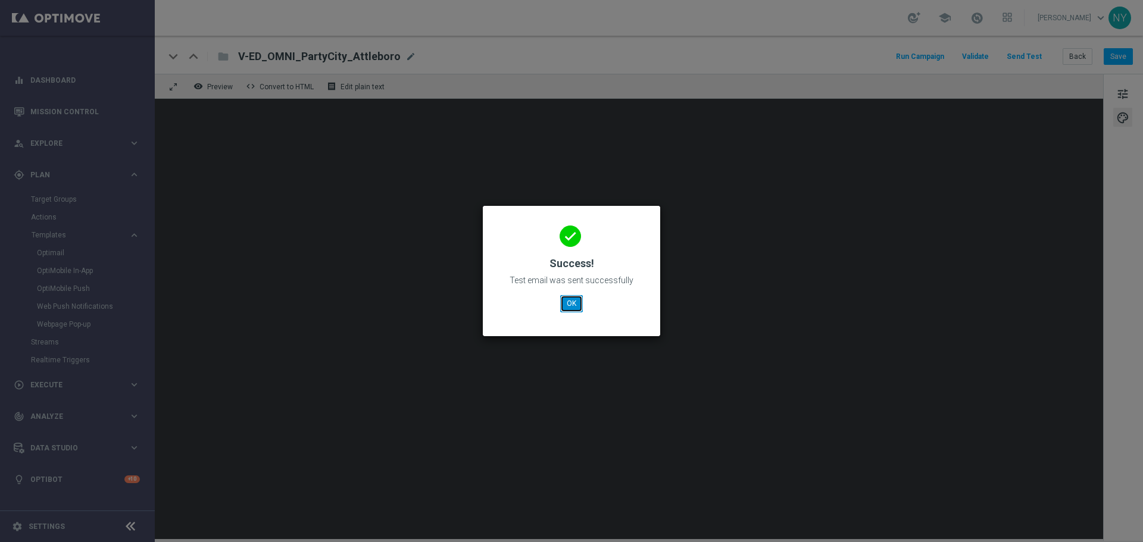
click at [575, 303] on button "OK" at bounding box center [571, 303] width 23 height 17
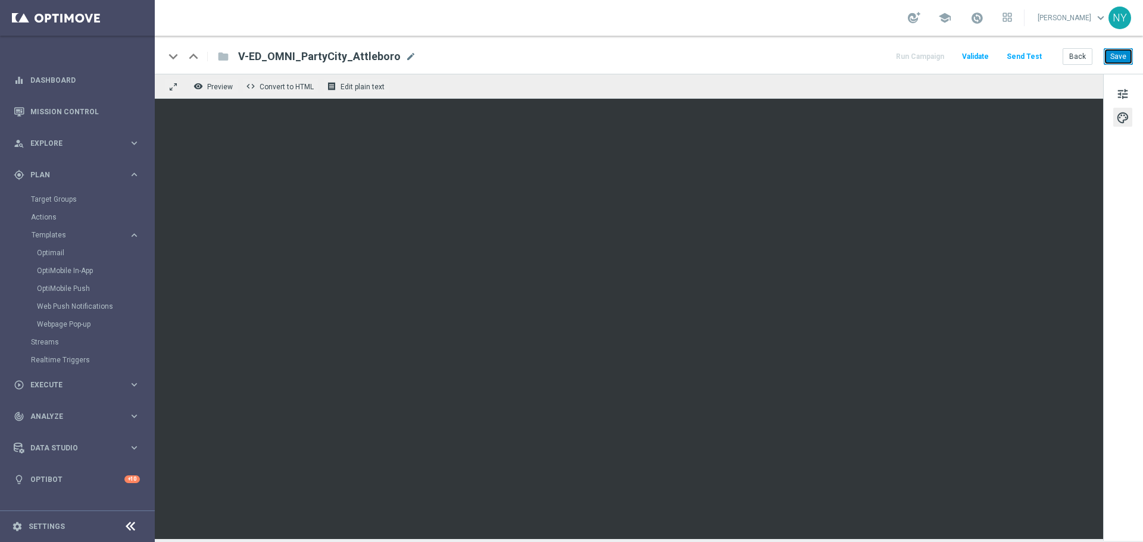
click at [1122, 58] on button "Save" at bounding box center [1118, 56] width 29 height 17
click at [1028, 60] on button "Send Test" at bounding box center [1024, 57] width 39 height 16
click at [1036, 55] on button "Send Test" at bounding box center [1024, 57] width 39 height 16
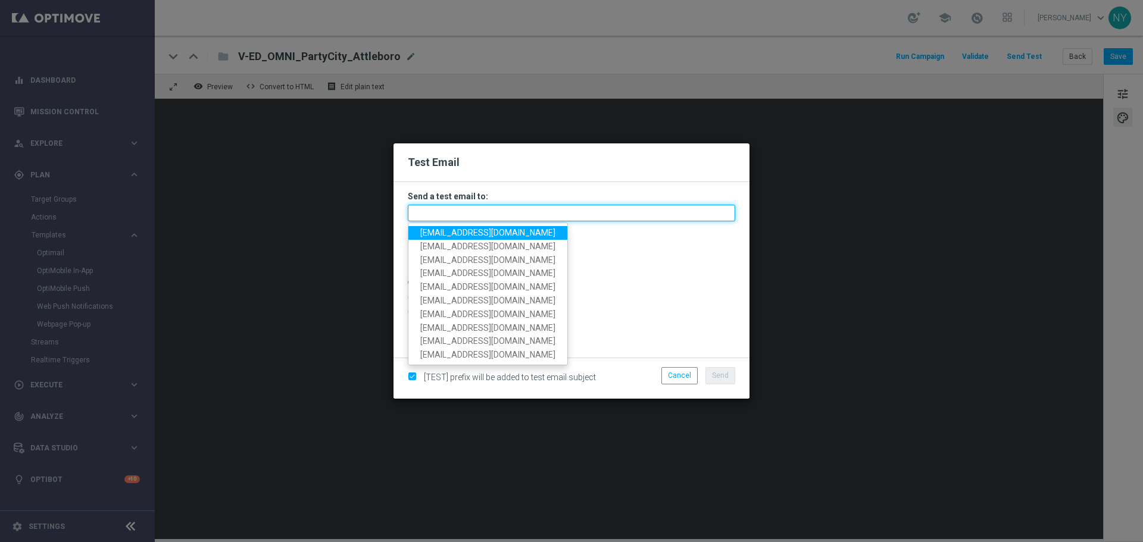
click at [450, 215] on input "text" at bounding box center [571, 213] width 327 height 17
paste input "[EMAIL_ADDRESS][DOMAIN_NAME]"
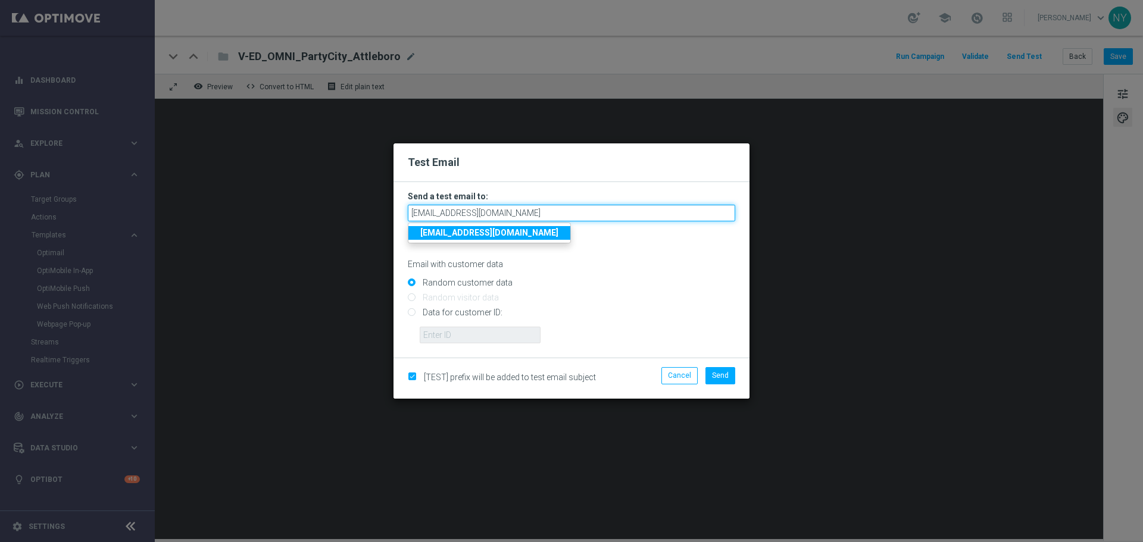
type input "[EMAIL_ADDRESS][DOMAIN_NAME]"
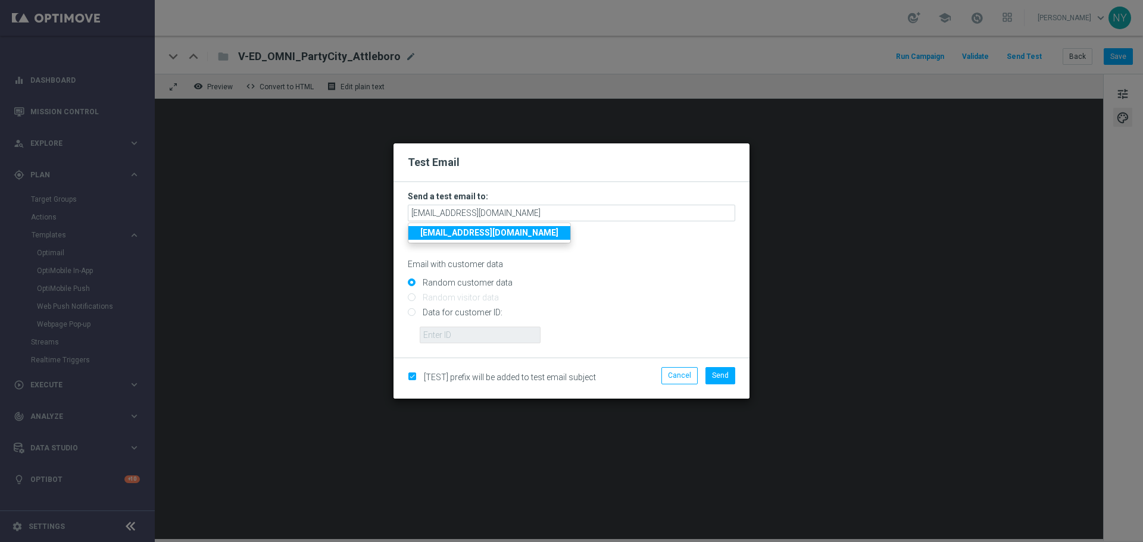
click at [597, 266] on p "Email with customer data" at bounding box center [571, 264] width 327 height 11
click at [411, 314] on input "Data for customer ID:" at bounding box center [571, 318] width 327 height 17
radio input "true"
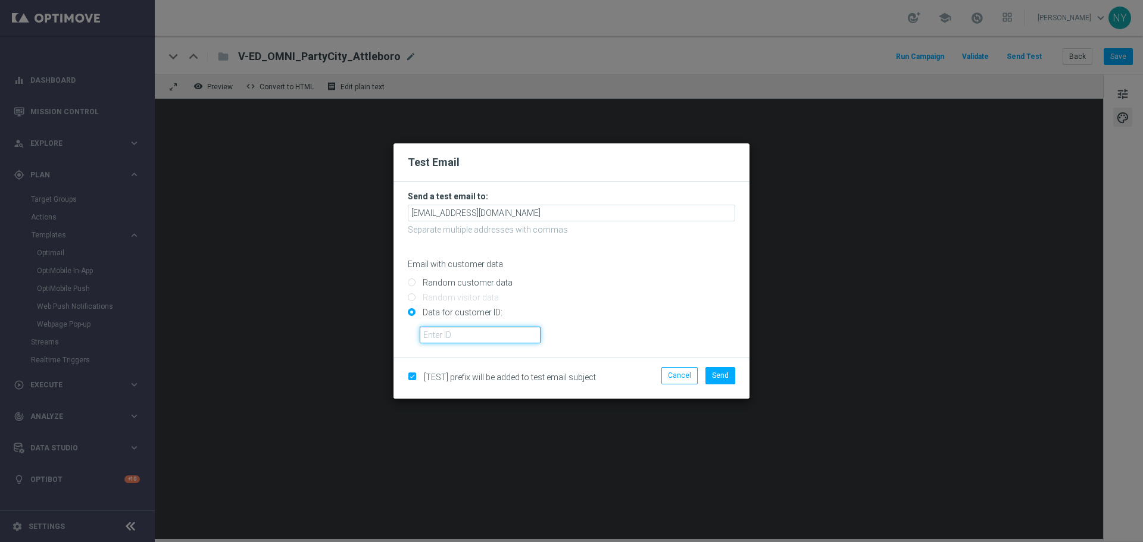
click at [452, 336] on input "text" at bounding box center [480, 335] width 121 height 17
paste input "10000006208"
type input "10000006208"
click at [720, 370] on button "Send" at bounding box center [721, 375] width 30 height 17
